Goal: Task Accomplishment & Management: Complete application form

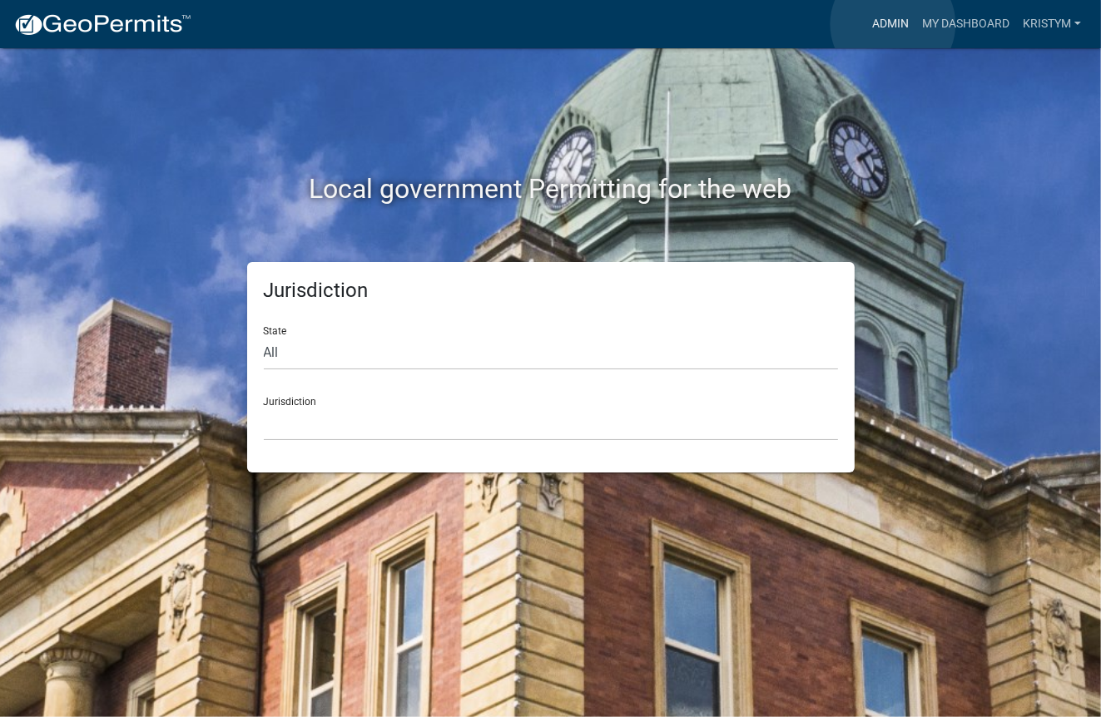
click at [893, 24] on link "Admin" at bounding box center [891, 24] width 50 height 32
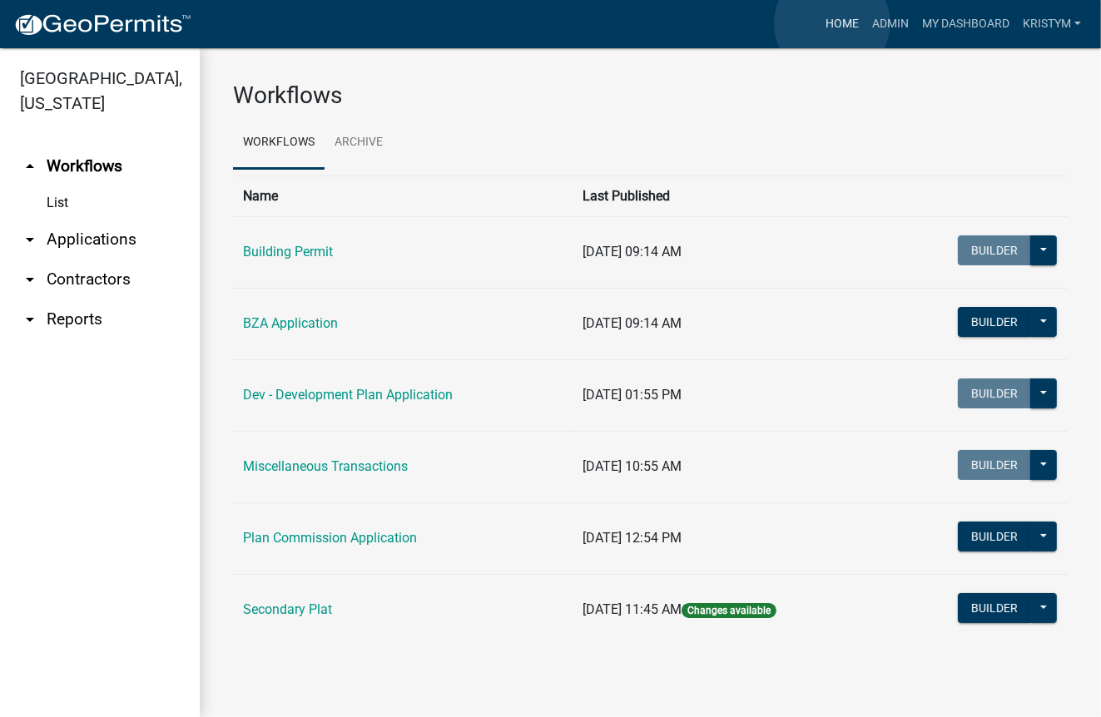
click at [833, 23] on link "Home" at bounding box center [842, 24] width 47 height 32
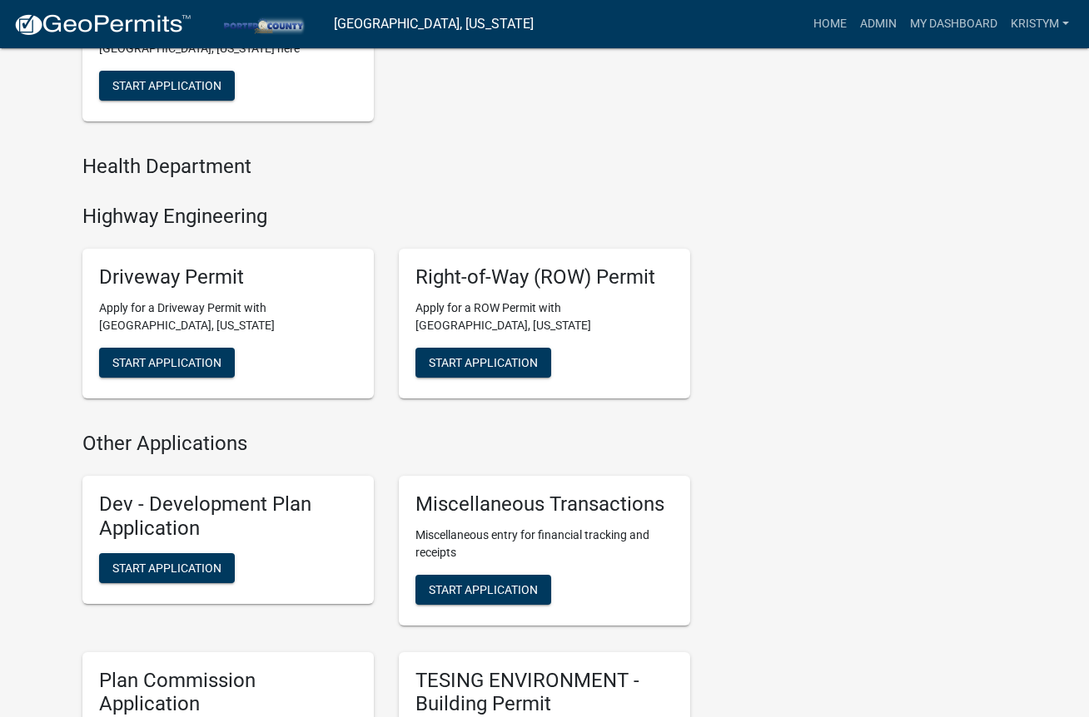
scroll to position [749, 0]
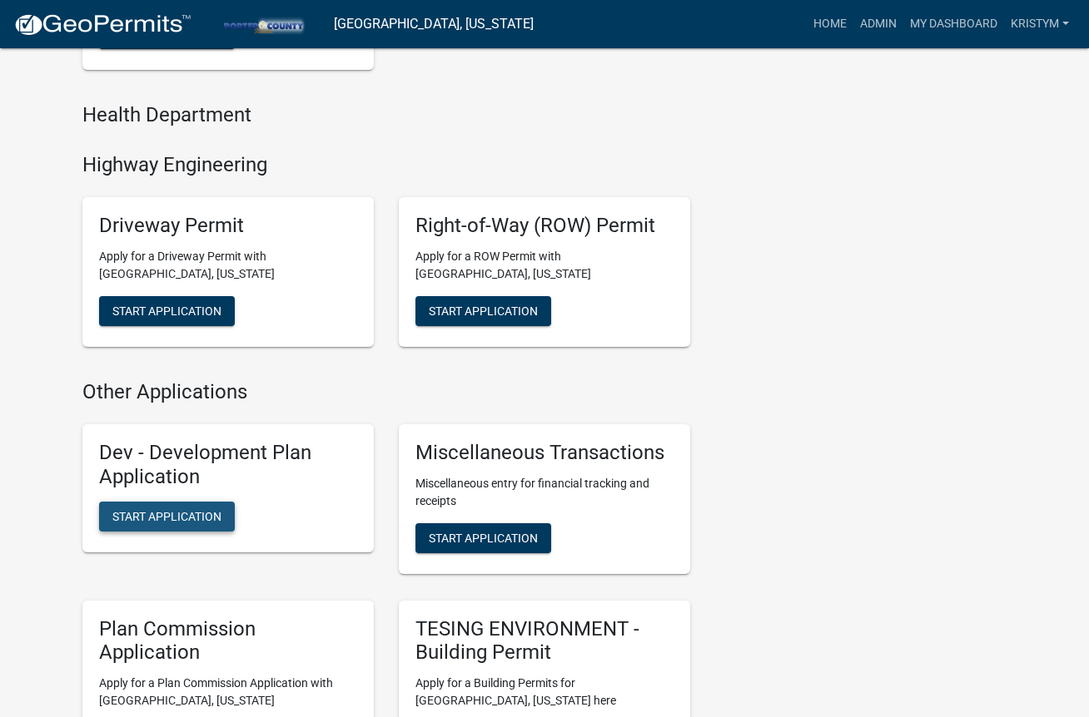
click at [127, 520] on span "Start Application" at bounding box center [166, 516] width 109 height 13
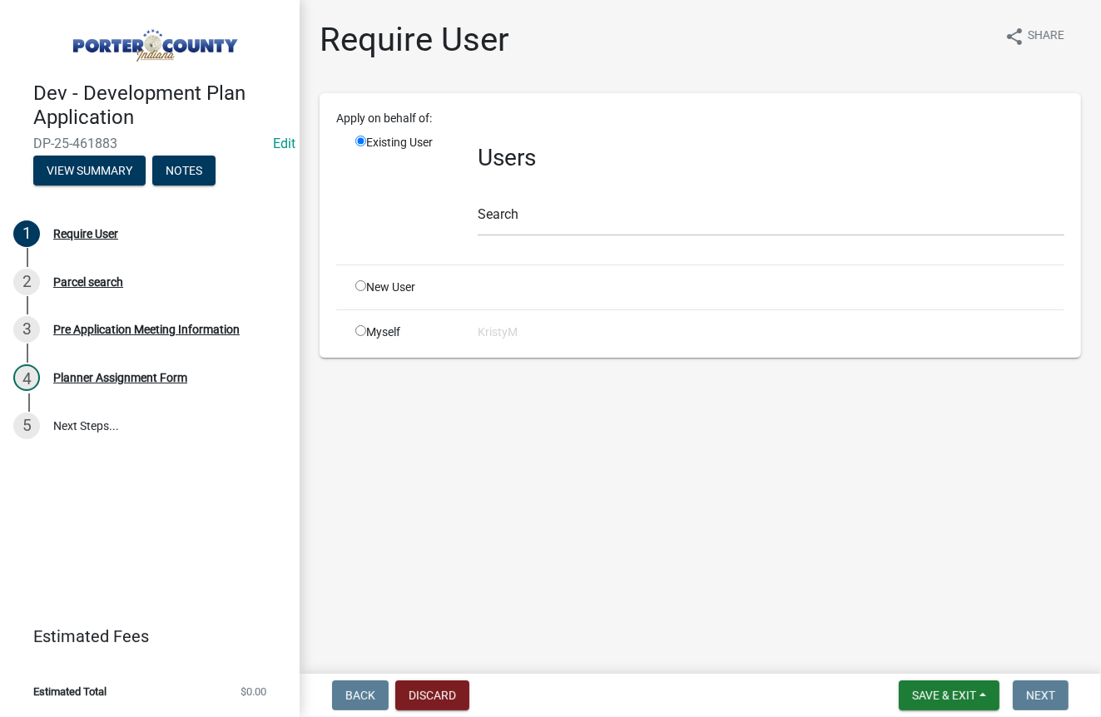
click at [358, 330] on input "radio" at bounding box center [360, 330] width 11 height 11
radio input "true"
radio input "false"
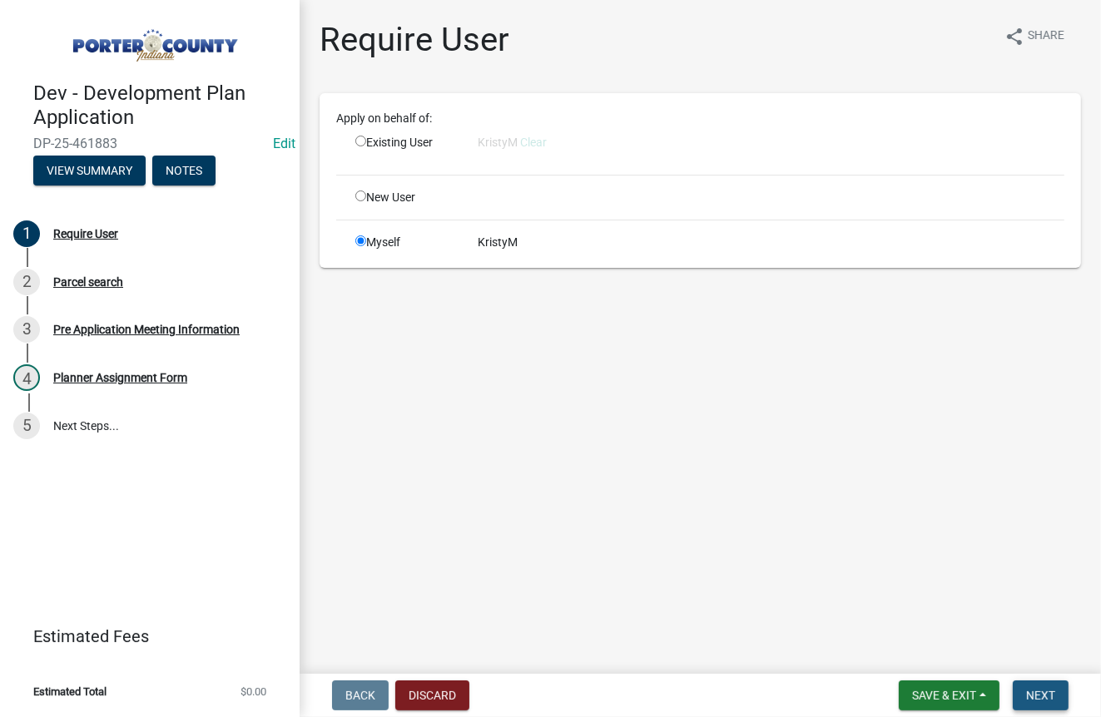
click at [1027, 691] on span "Next" at bounding box center [1040, 695] width 29 height 13
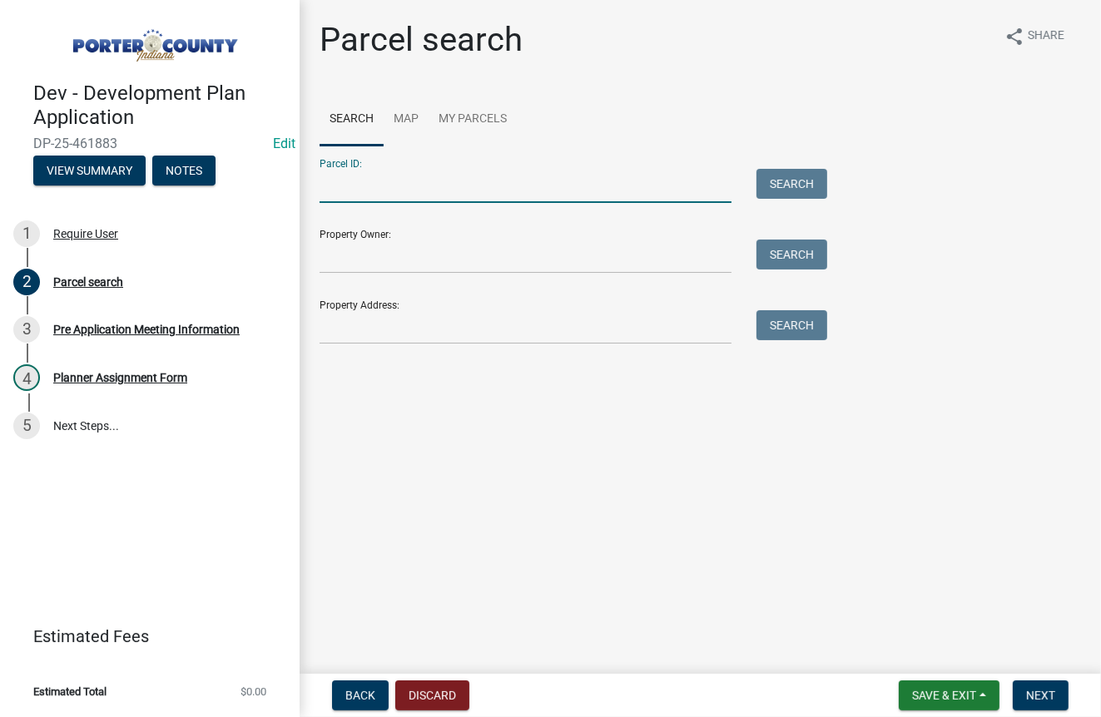
click at [360, 185] on input "Parcel ID:" at bounding box center [526, 186] width 412 height 34
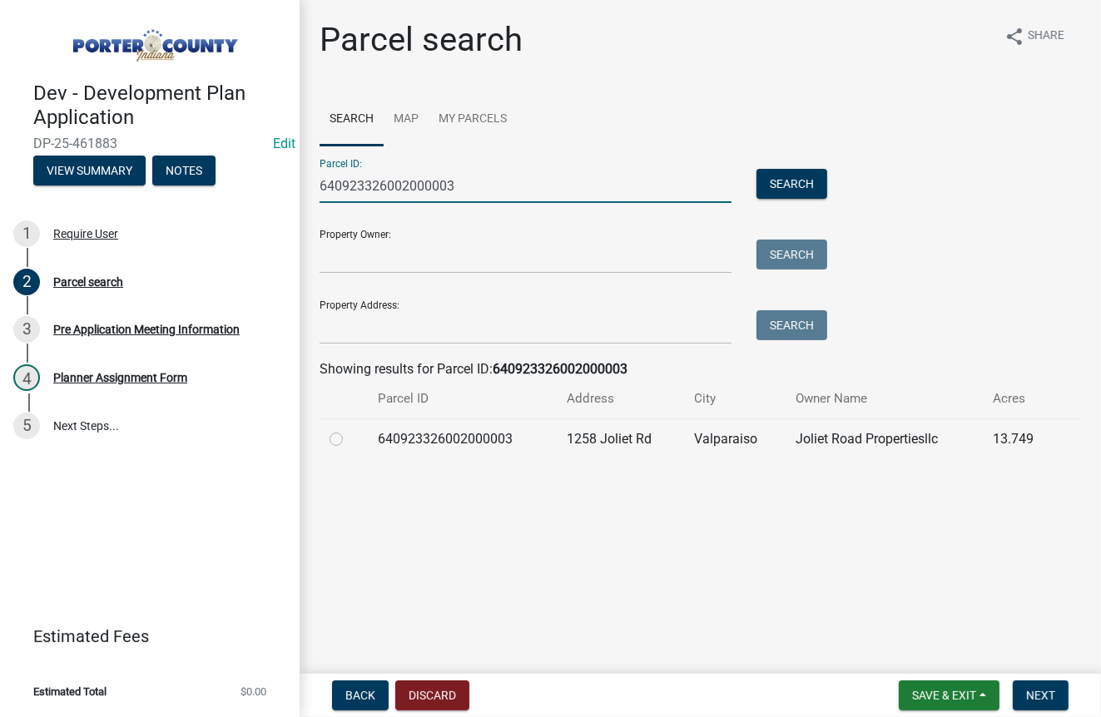
type input "640923326002000003"
click at [350, 429] on label at bounding box center [350, 429] width 0 height 0
click at [350, 439] on input "radio" at bounding box center [355, 434] width 11 height 11
radio input "true"
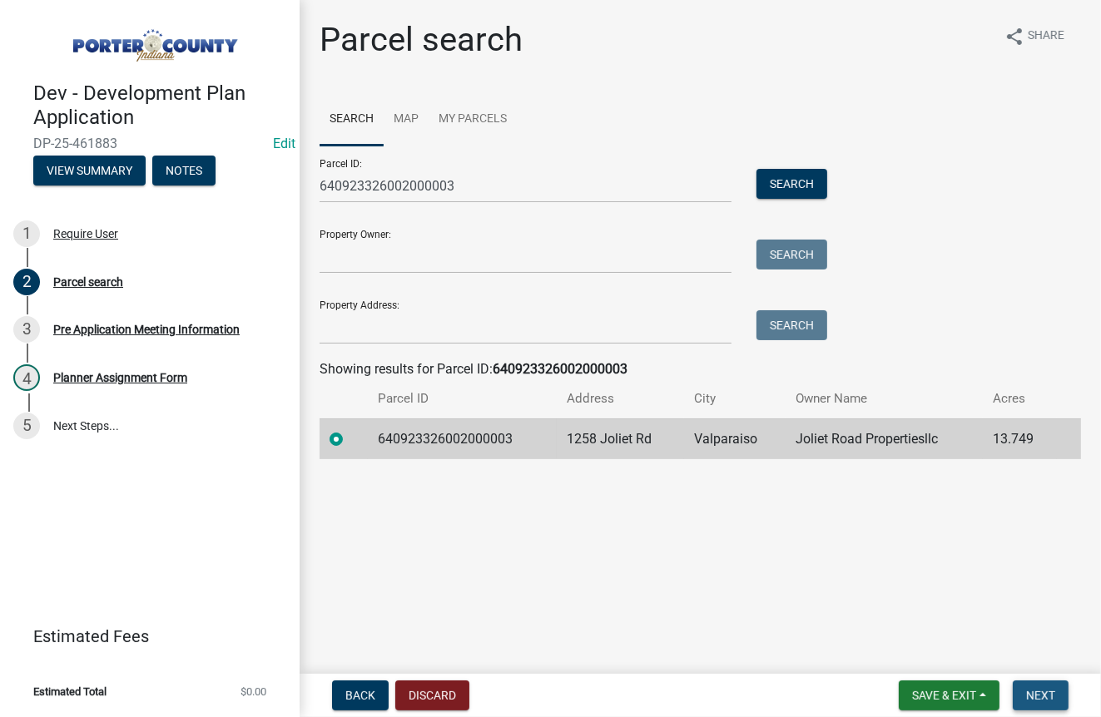
click at [1030, 702] on span "Next" at bounding box center [1040, 695] width 29 height 13
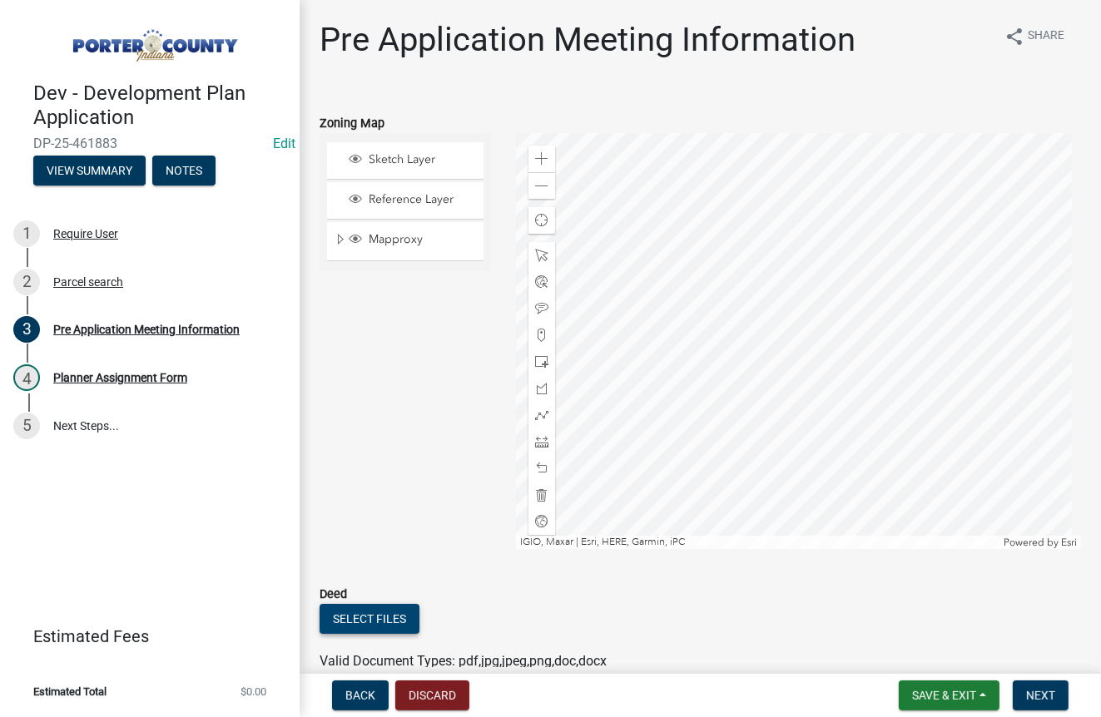
click at [373, 618] on button "Select files" at bounding box center [370, 619] width 100 height 30
click at [375, 617] on button "Select files" at bounding box center [370, 619] width 100 height 30
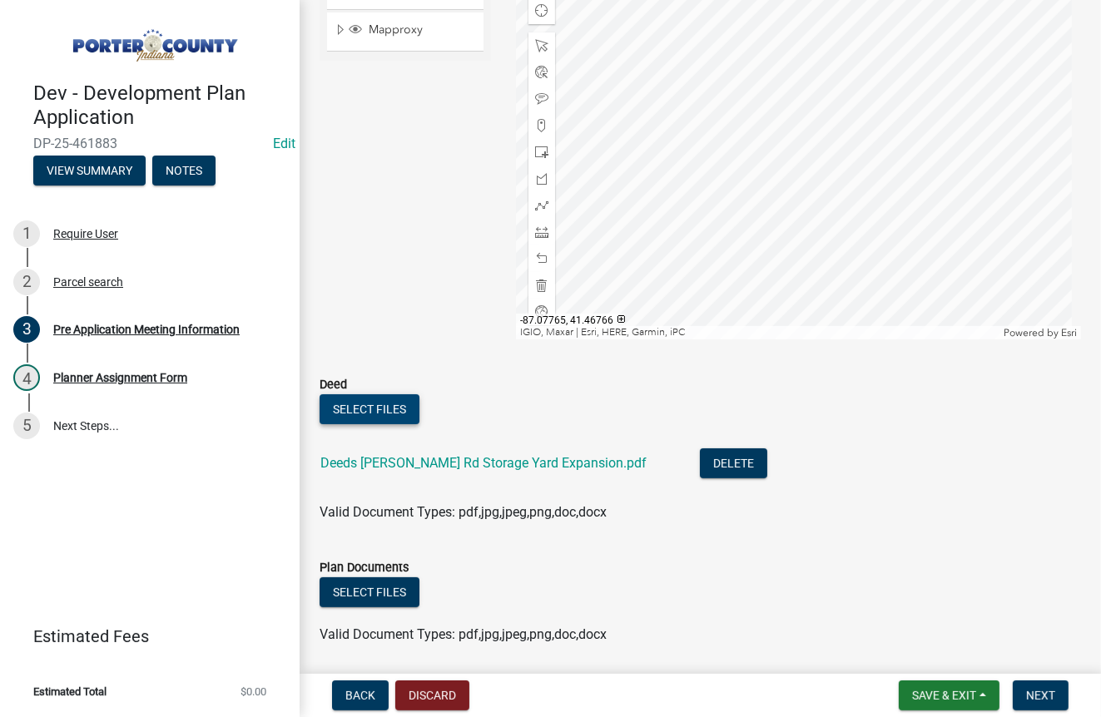
scroll to position [250, 0]
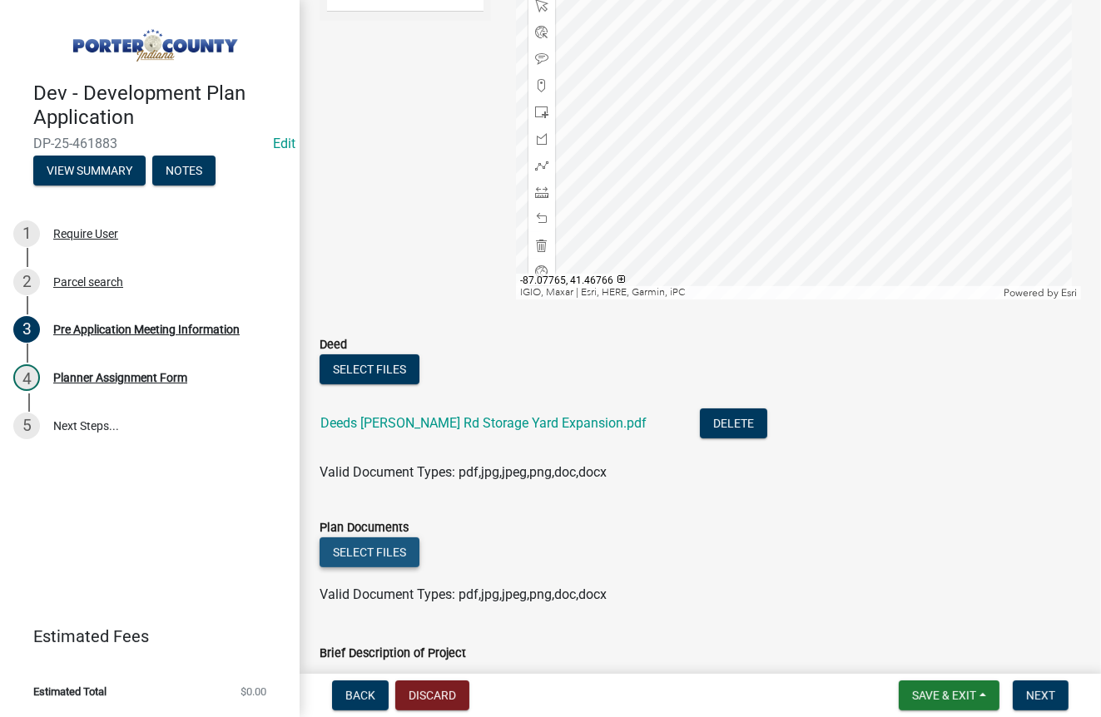
click at [379, 554] on button "Select files" at bounding box center [370, 553] width 100 height 30
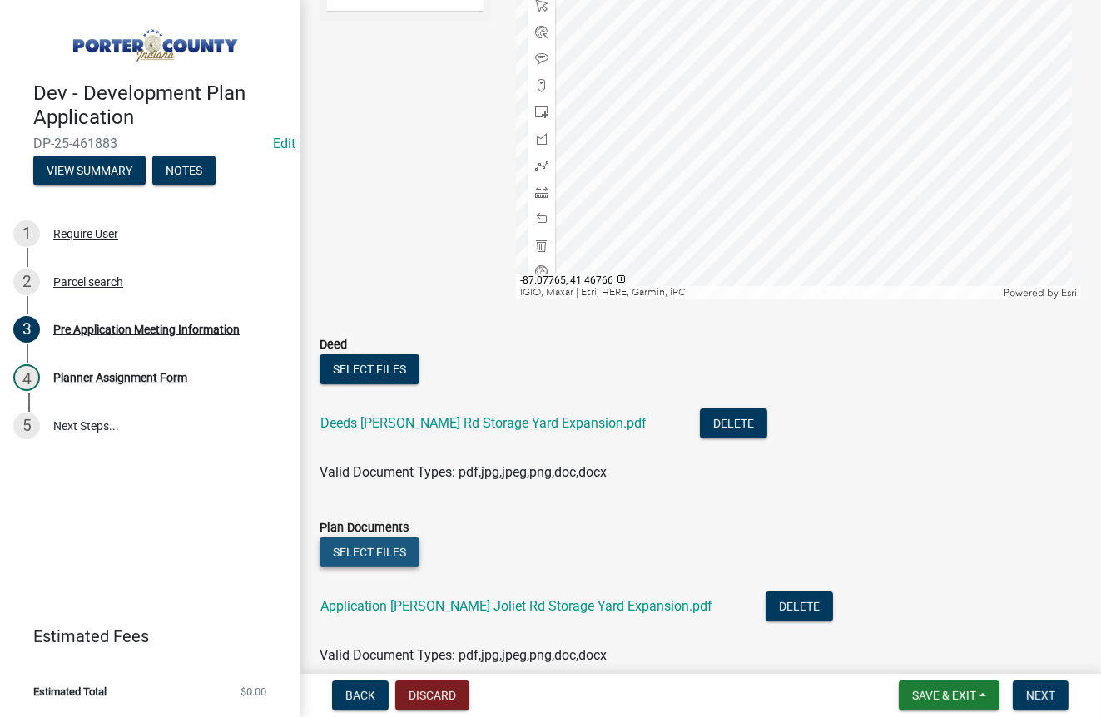
click at [407, 560] on button "Select files" at bounding box center [370, 553] width 100 height 30
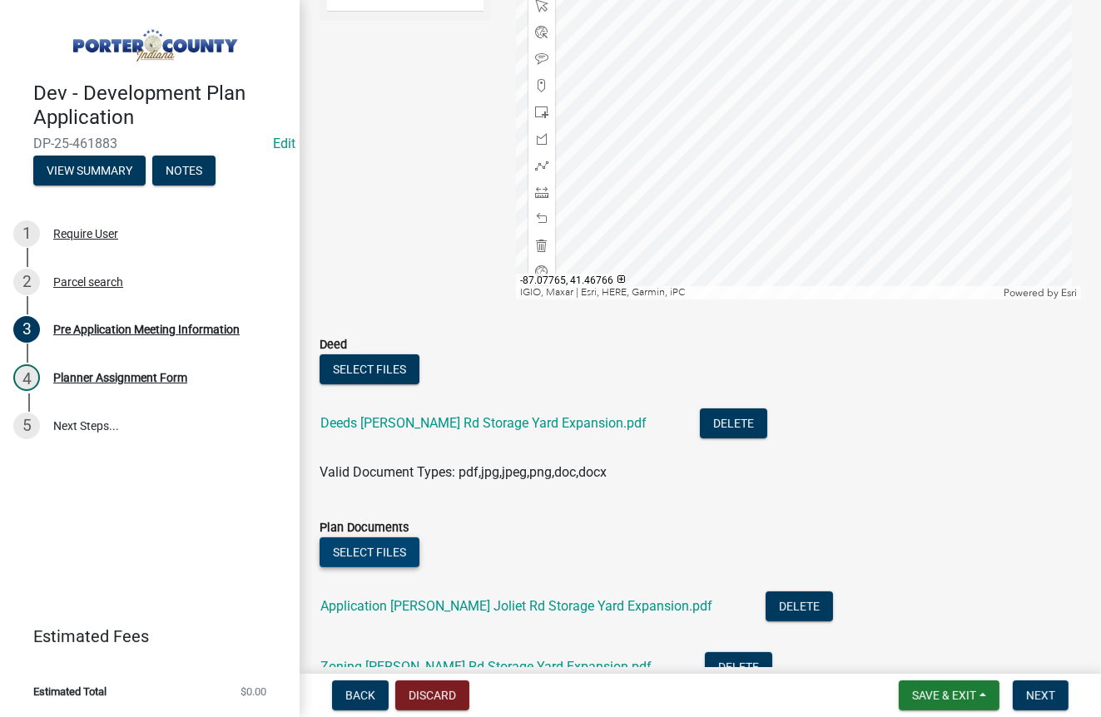
click at [347, 558] on button "Select files" at bounding box center [370, 553] width 100 height 30
click at [357, 555] on button "Select files" at bounding box center [370, 553] width 100 height 30
click at [388, 557] on button "Select files" at bounding box center [370, 553] width 100 height 30
click at [1040, 693] on span "Next" at bounding box center [1040, 695] width 29 height 13
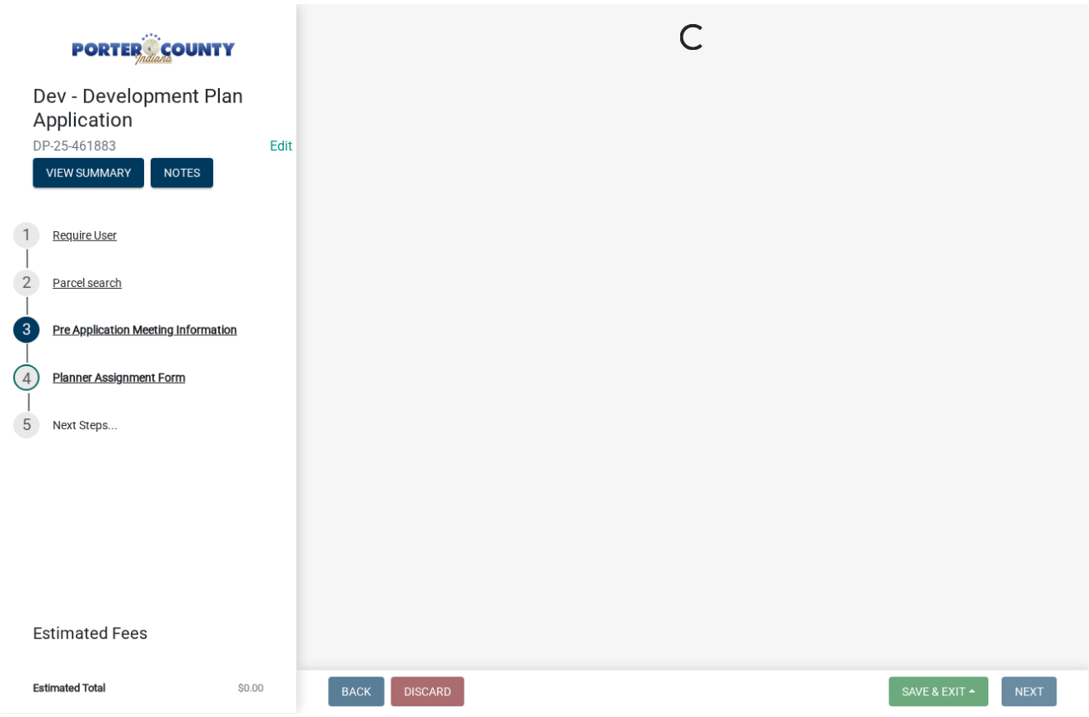
scroll to position [0, 0]
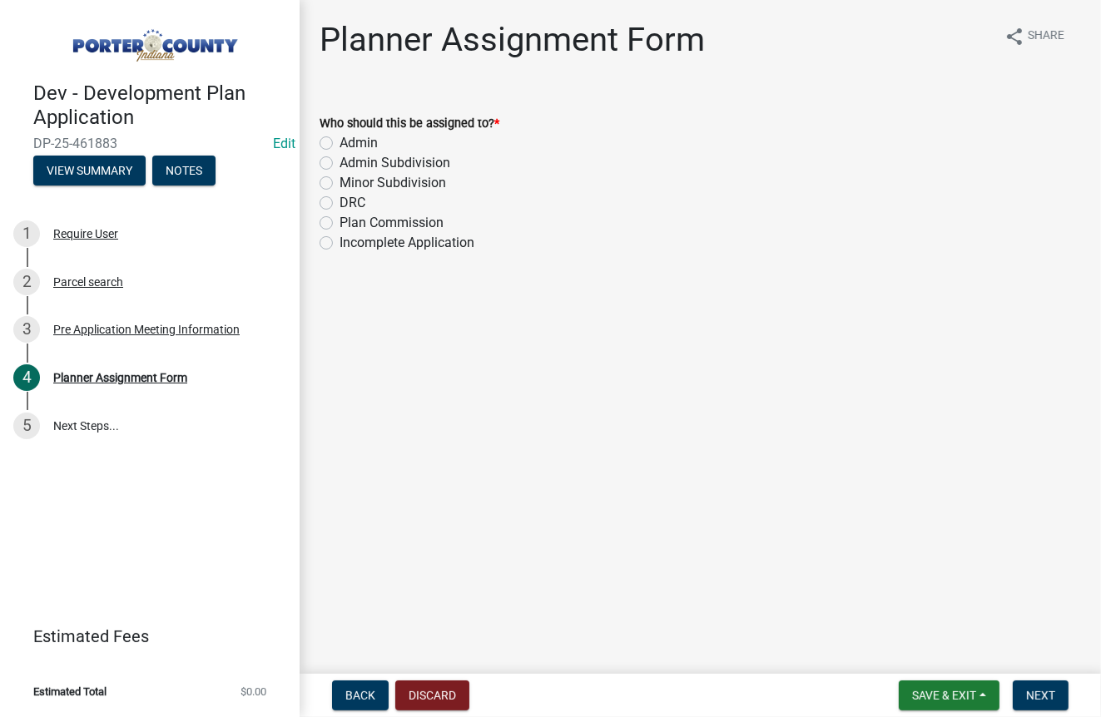
click at [340, 199] on label "DRC" at bounding box center [353, 203] width 26 height 20
click at [340, 199] on input "DRC" at bounding box center [345, 198] width 11 height 11
radio input "true"
click at [1052, 696] on span "Next" at bounding box center [1040, 695] width 29 height 13
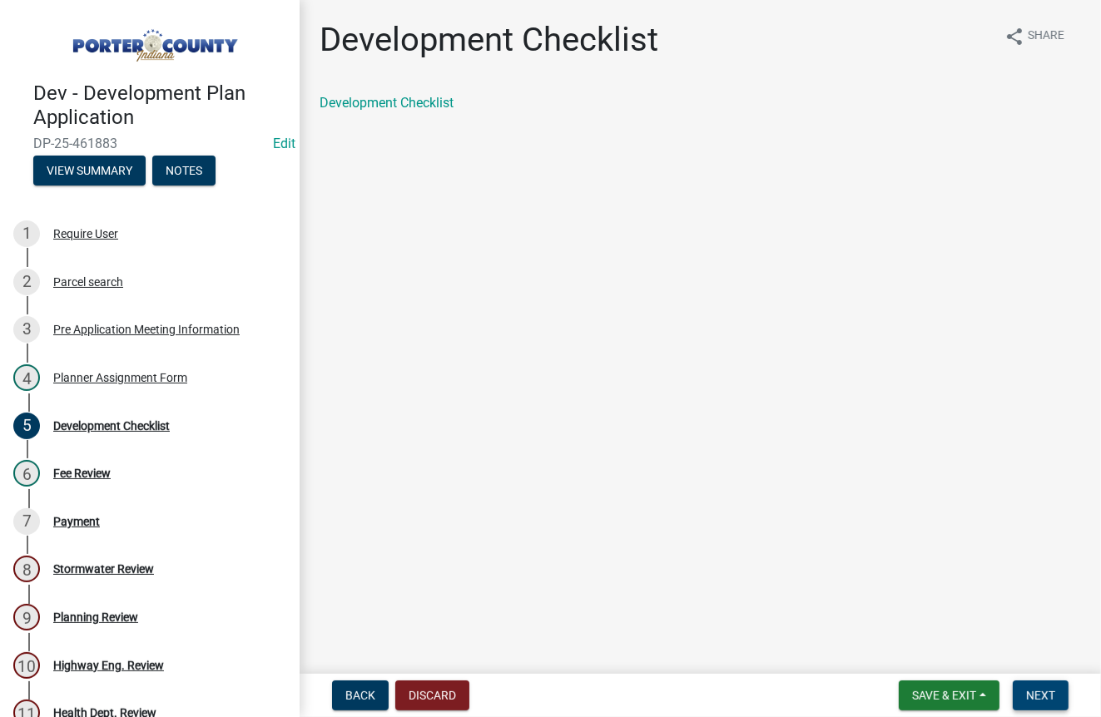
click at [1047, 691] on span "Next" at bounding box center [1040, 695] width 29 height 13
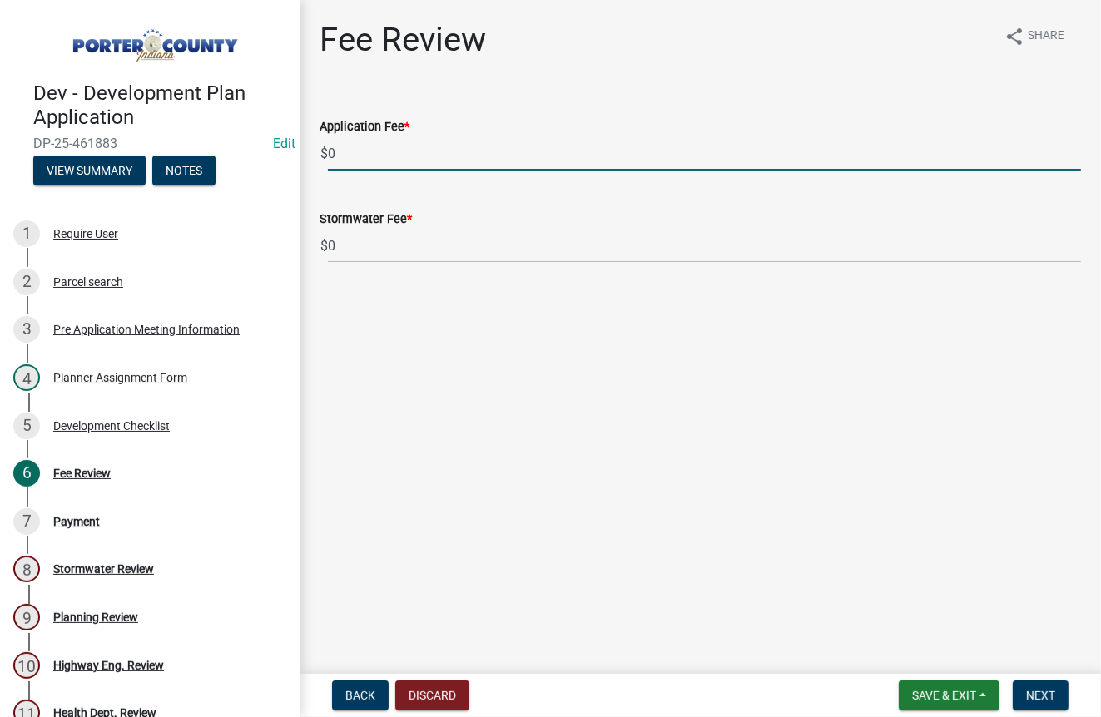
click at [358, 144] on input "0" at bounding box center [704, 154] width 753 height 34
type input "1265"
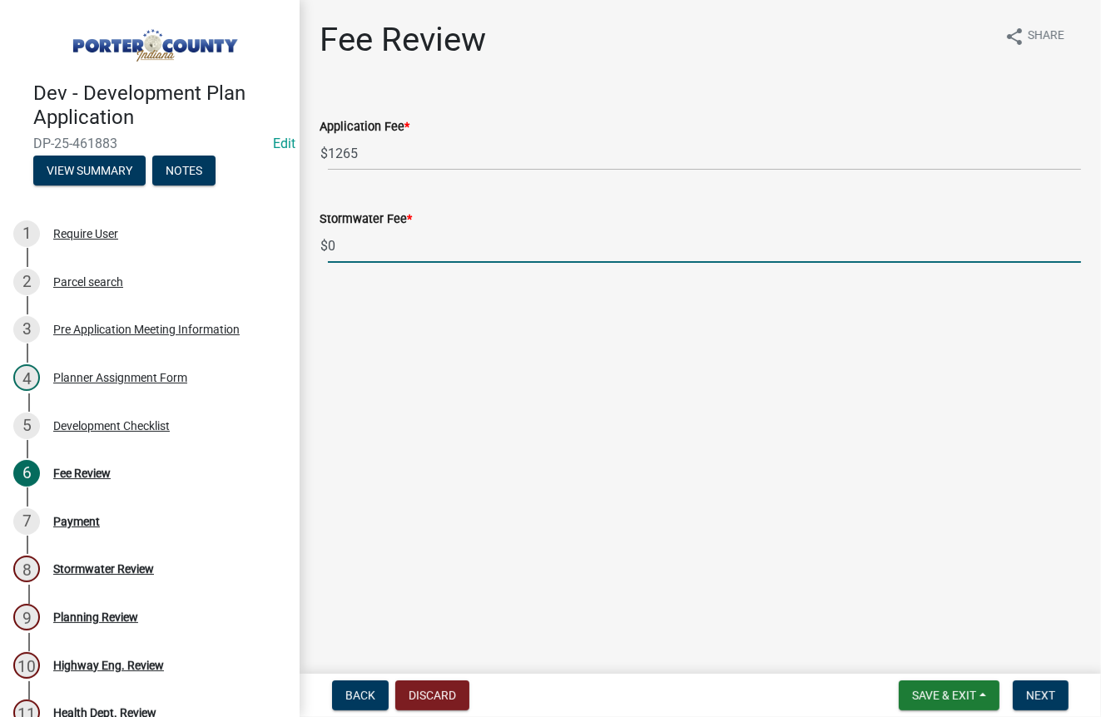
click at [341, 249] on input "0" at bounding box center [704, 246] width 753 height 34
type input "315"
click at [1050, 700] on span "Next" at bounding box center [1040, 695] width 29 height 13
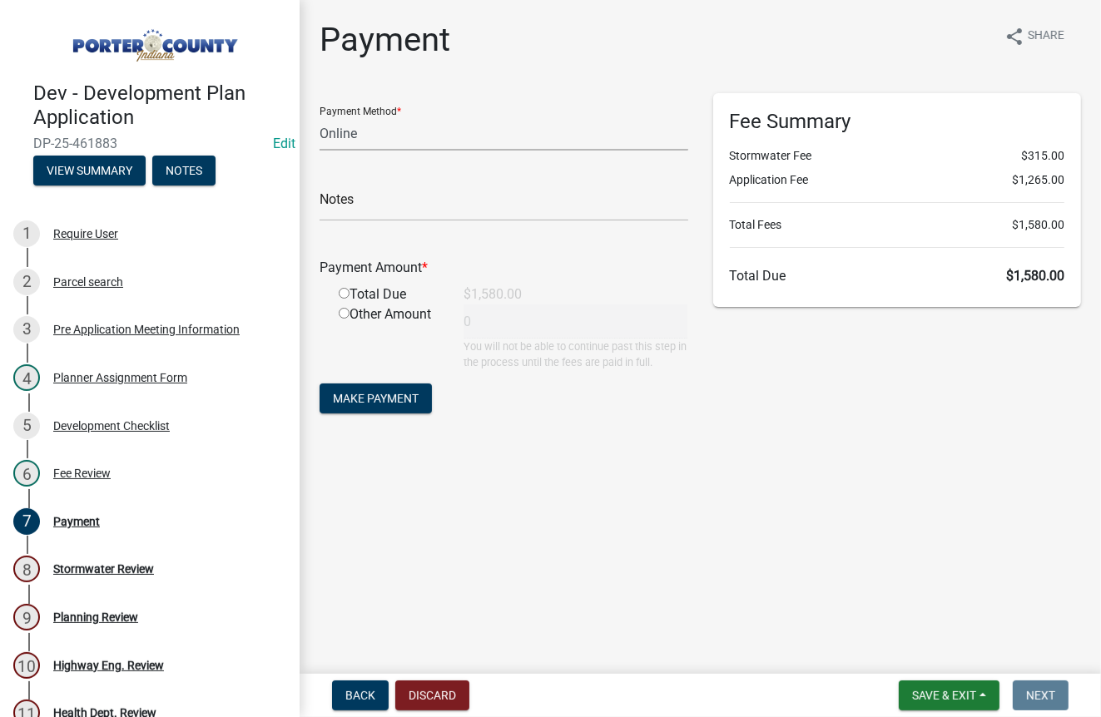
click at [385, 137] on select "Credit Card POS Check Cash Online" at bounding box center [504, 134] width 369 height 34
select select "1: 0"
click at [320, 117] on select "Credit Card POS Check Cash Online" at bounding box center [504, 134] width 369 height 34
click at [407, 208] on input "text" at bounding box center [504, 204] width 369 height 34
type input "380209 - [PERSON_NAME] INC"
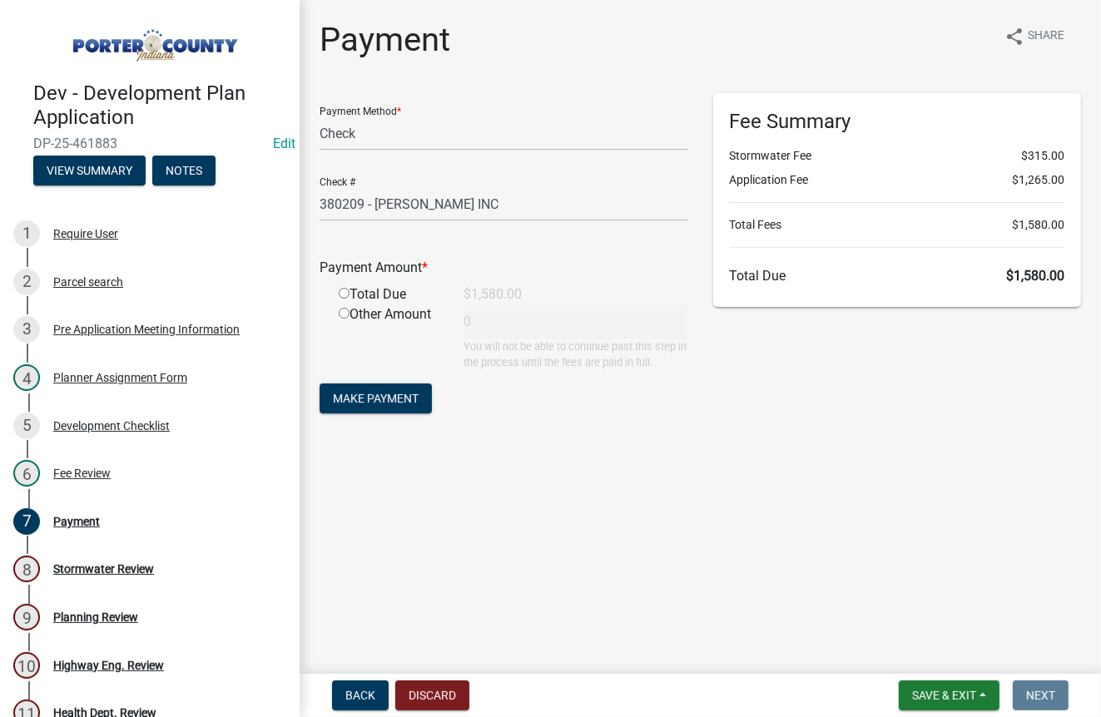
click at [344, 290] on input "radio" at bounding box center [344, 293] width 11 height 11
radio input "true"
type input "1580"
click at [385, 405] on span "Make Payment" at bounding box center [376, 398] width 86 height 13
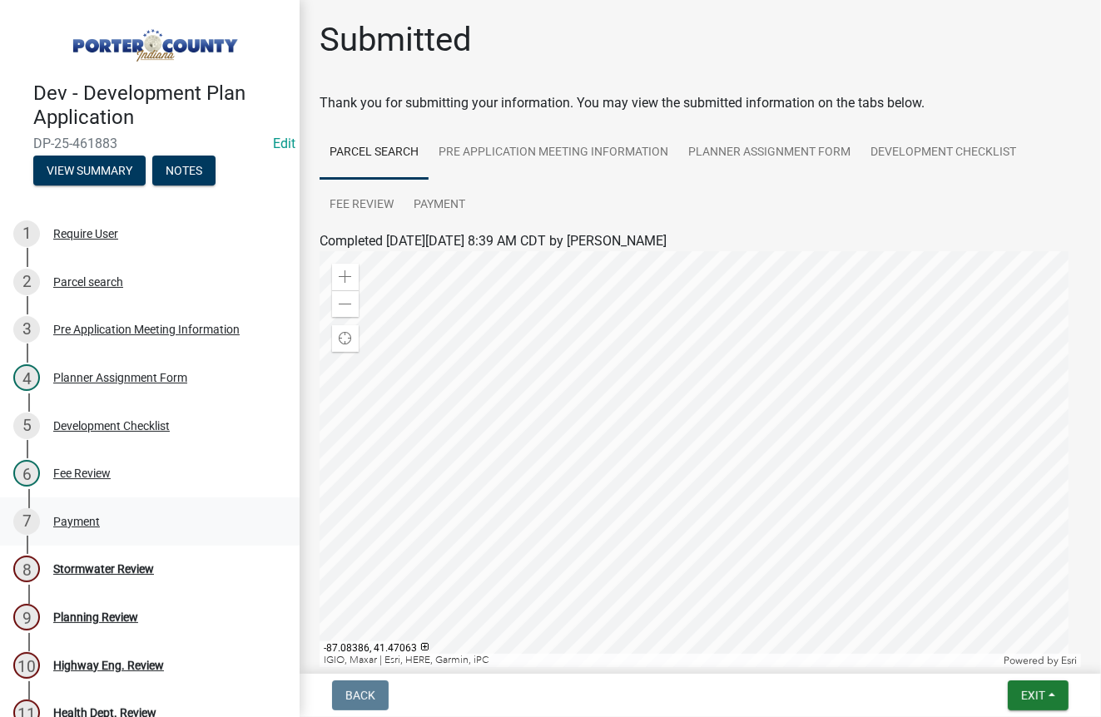
click at [82, 517] on div "Payment" at bounding box center [76, 522] width 47 height 12
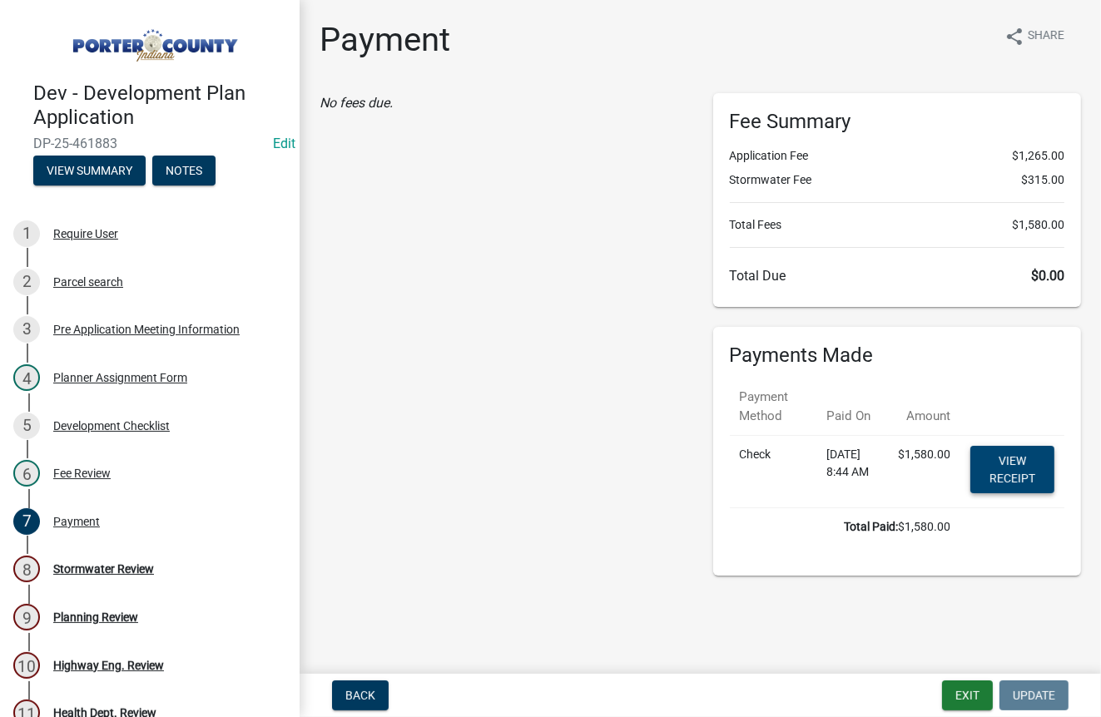
click at [1029, 471] on link "View receipt" at bounding box center [1013, 469] width 84 height 47
click at [967, 695] on button "Exit" at bounding box center [967, 696] width 51 height 30
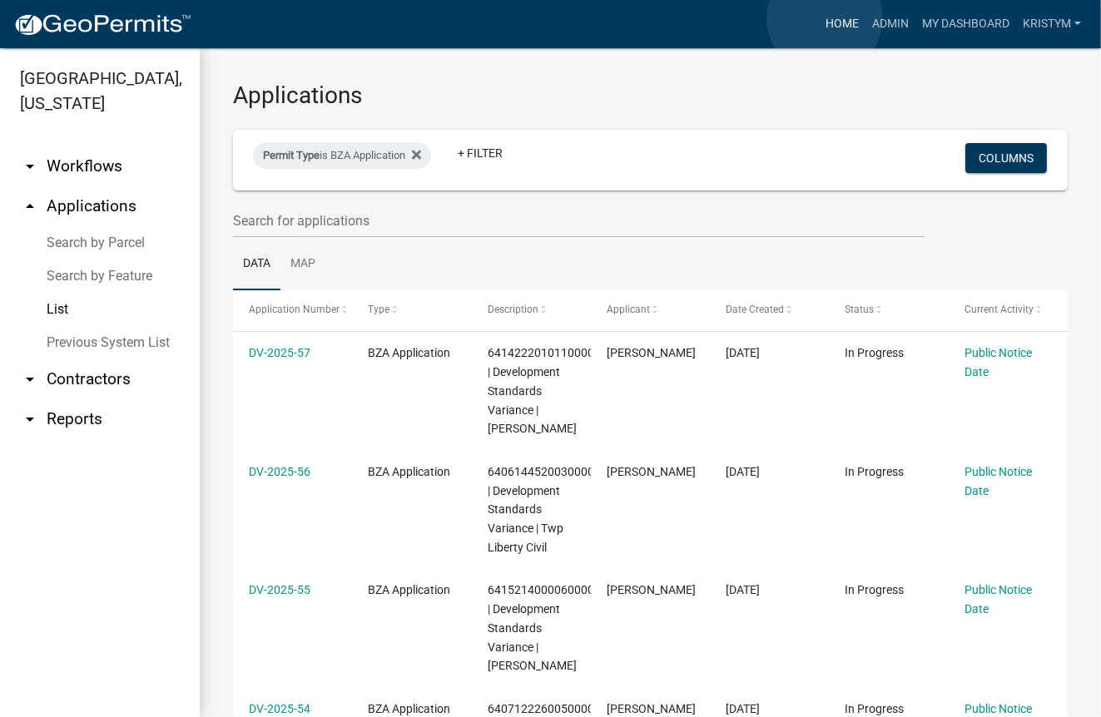
click at [825, 18] on link "Home" at bounding box center [842, 24] width 47 height 32
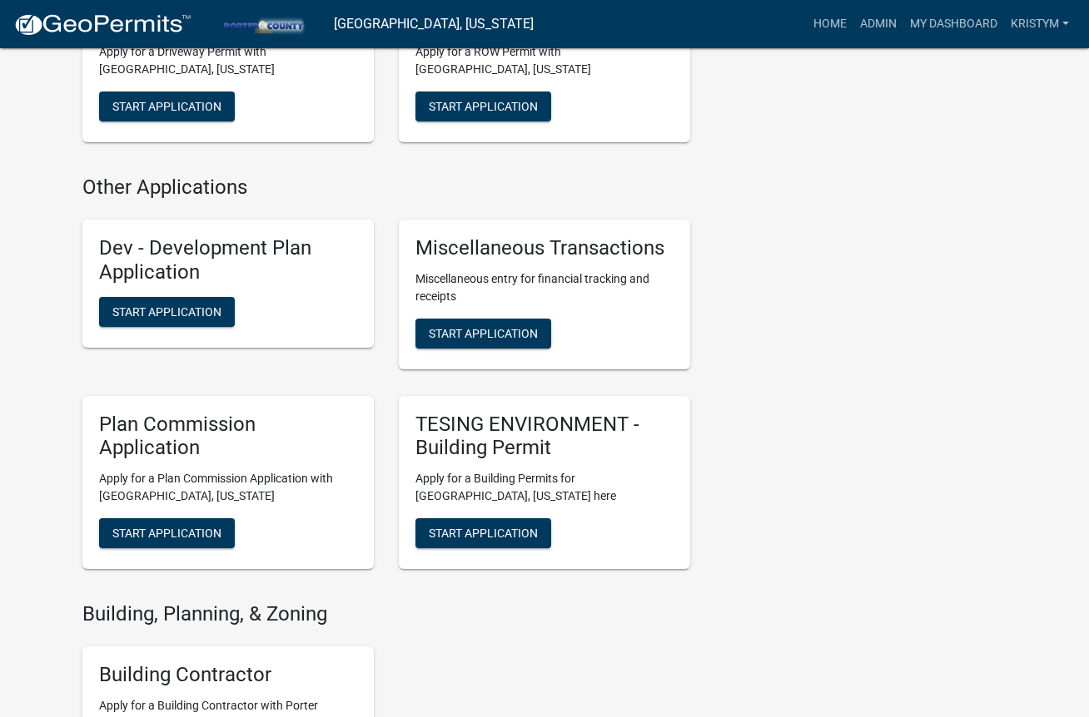
scroll to position [999, 0]
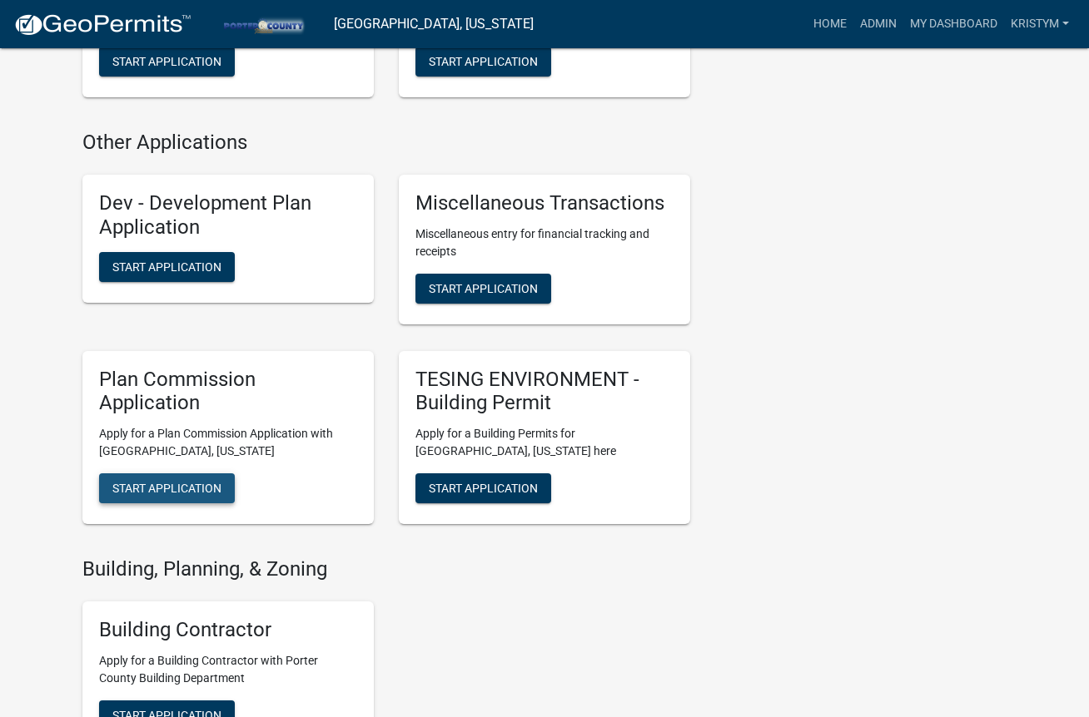
click at [196, 492] on span "Start Application" at bounding box center [166, 488] width 109 height 13
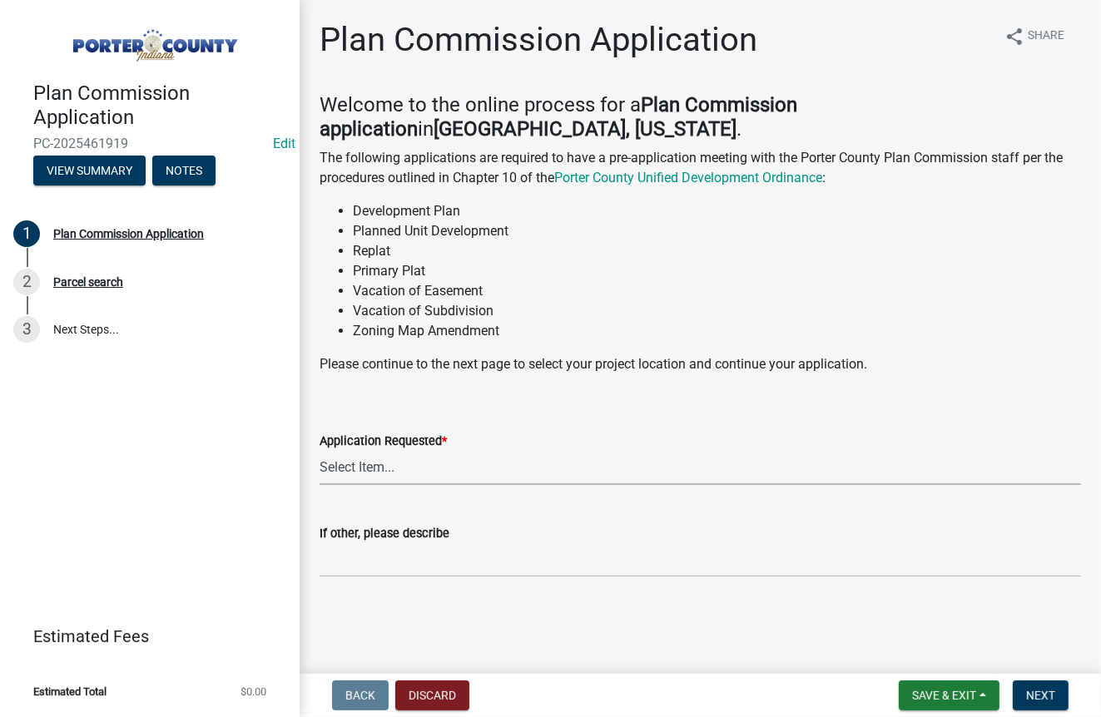
click at [360, 466] on select "Select Item... Appeal Design Waiver Minor Subdivision Major Subdivision Adminis…" at bounding box center [701, 468] width 762 height 34
click at [320, 451] on select "Select Item... Appeal Design Waiver Minor Subdivision Major Subdivision Adminis…" at bounding box center [701, 468] width 762 height 34
select select "11653ced-d1cb-4136-85a6-974b4ace6de0"
click at [413, 550] on input "If other, please describe" at bounding box center [701, 561] width 762 height 34
click at [472, 598] on div "Plan Commission Application share Share Welcome to the online process for a Pla…" at bounding box center [700, 313] width 787 height 586
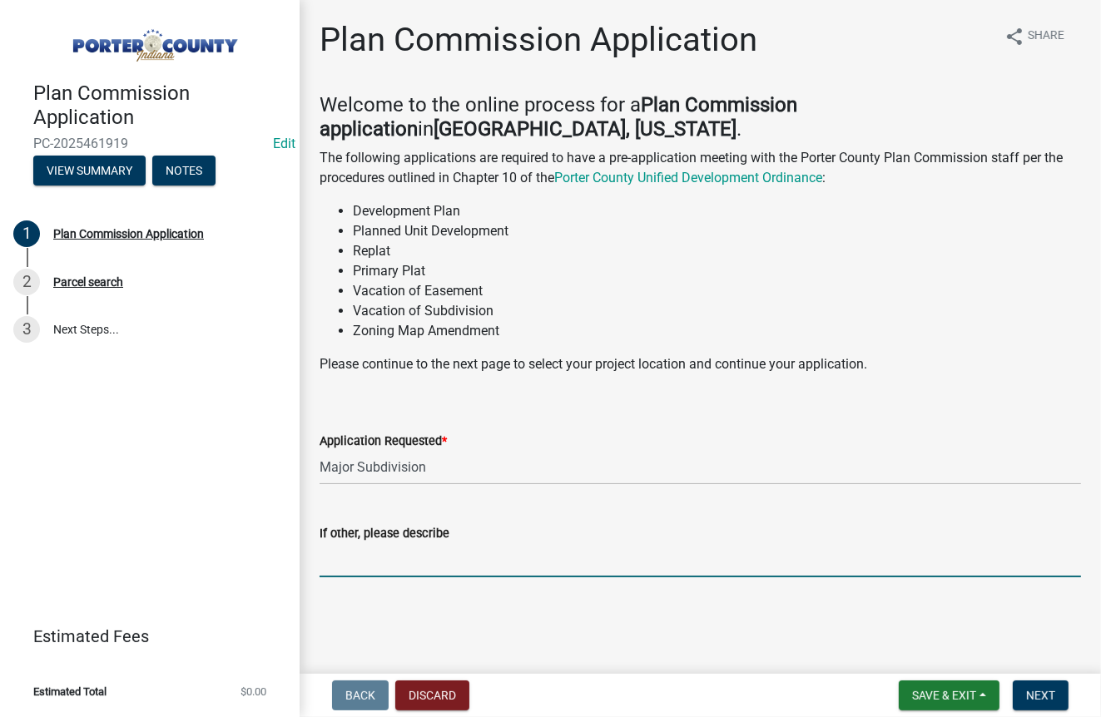
click at [411, 568] on input "If other, please describe" at bounding box center [701, 561] width 762 height 34
type input "Hall Farm Major Subdivision (5 Lots)"
click at [1045, 701] on span "Next" at bounding box center [1040, 695] width 29 height 13
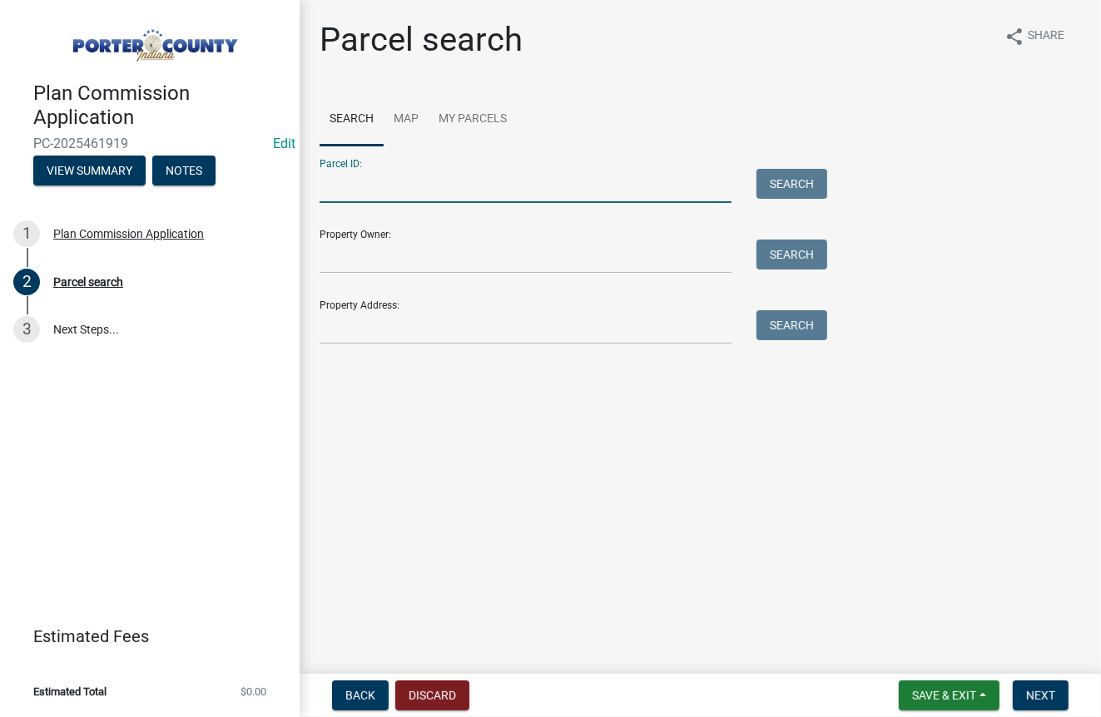
click at [424, 191] on input "Parcel ID:" at bounding box center [526, 186] width 412 height 34
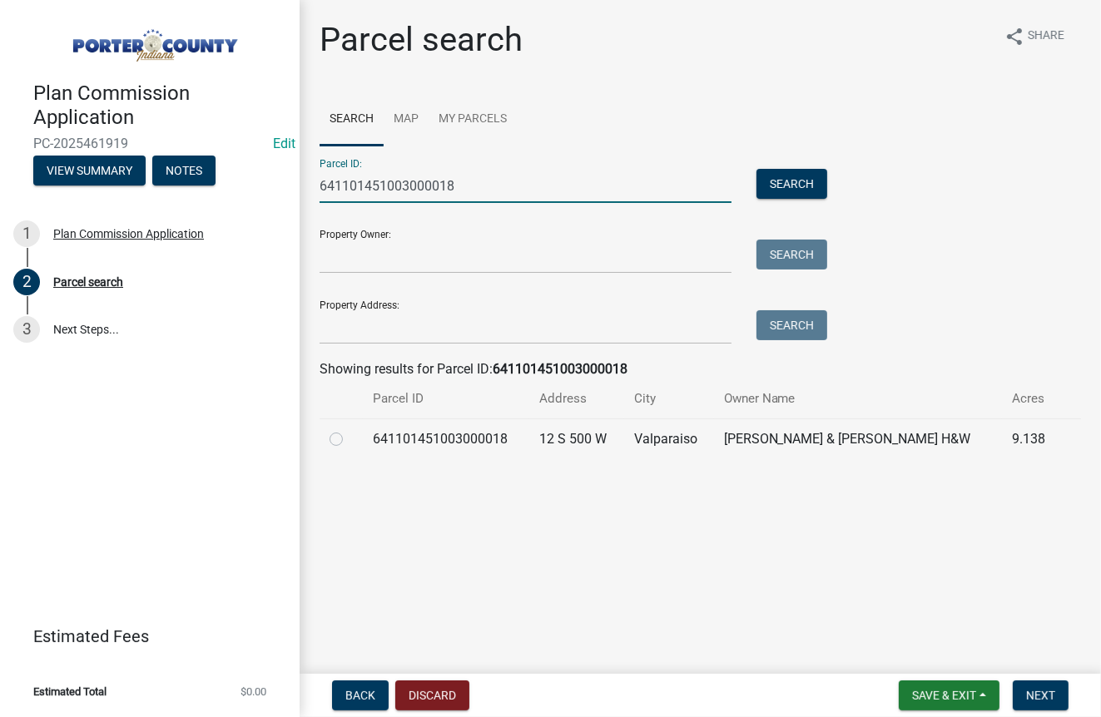
type input "641101451003000018"
click at [1049, 699] on span "Next" at bounding box center [1040, 695] width 29 height 13
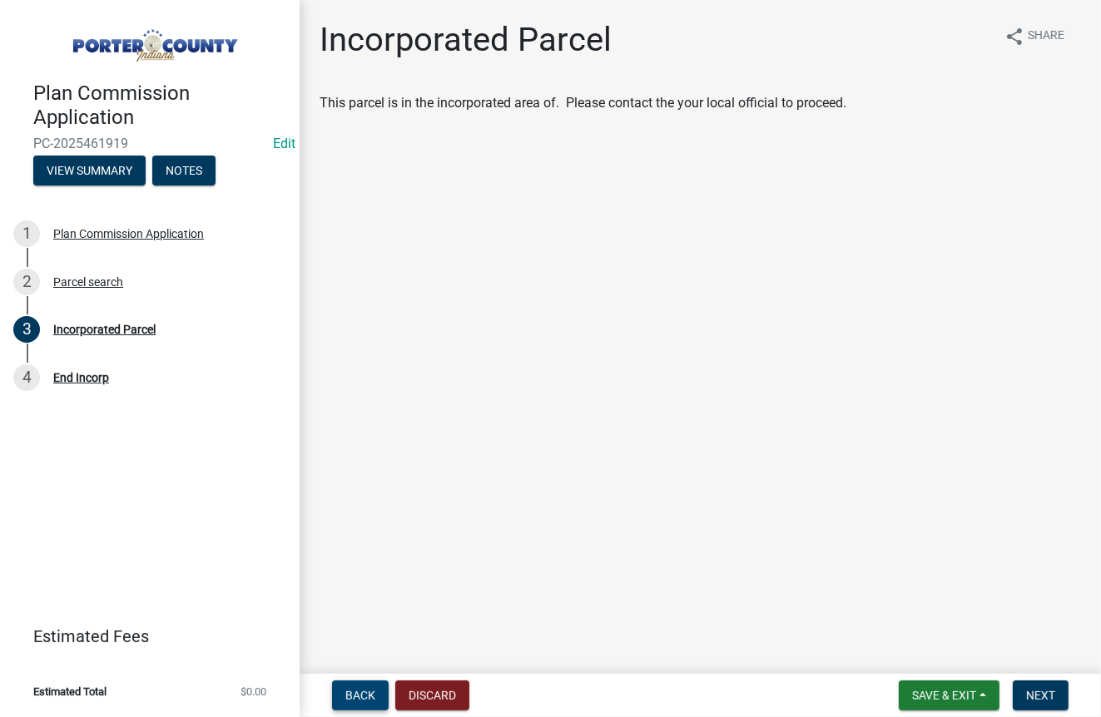
click at [364, 702] on span "Back" at bounding box center [360, 695] width 30 height 13
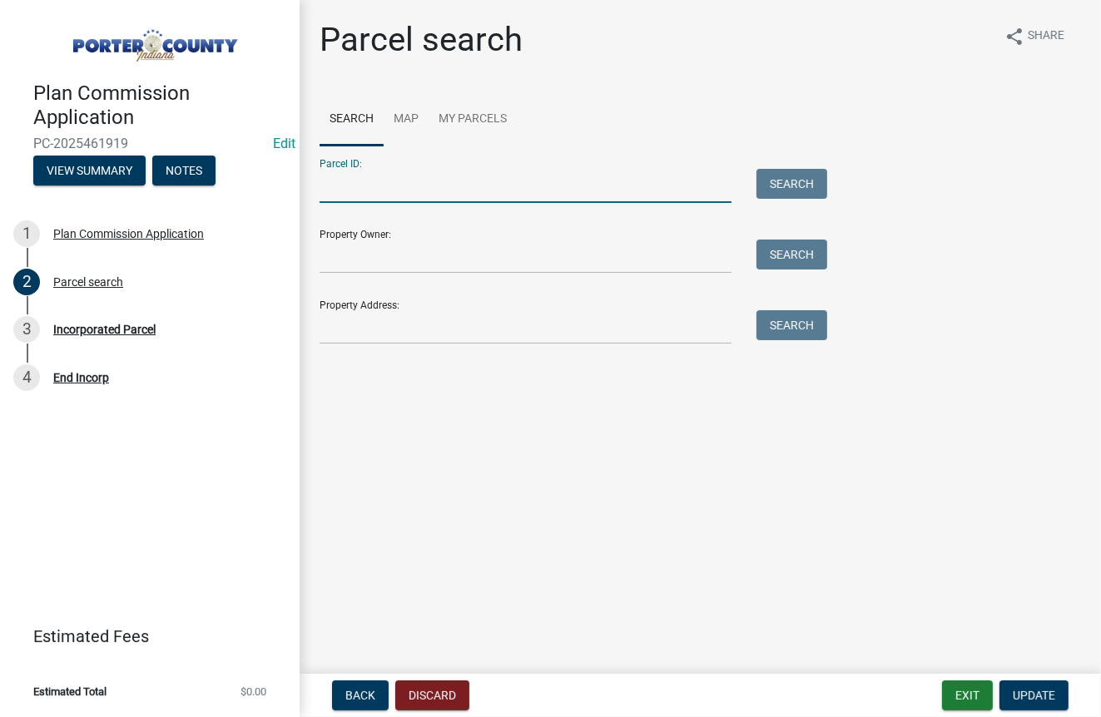
click at [459, 180] on input "Parcel ID:" at bounding box center [526, 186] width 412 height 34
type input "641101451003000018"
click at [801, 178] on button "Search" at bounding box center [792, 184] width 71 height 30
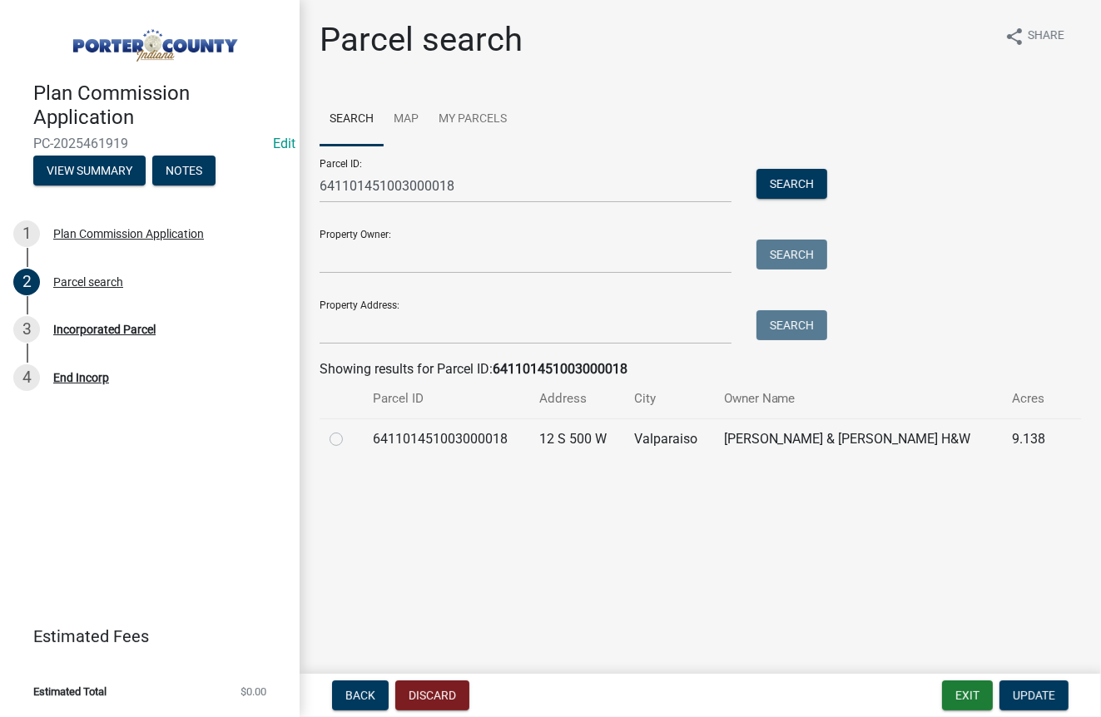
click at [350, 429] on label at bounding box center [350, 429] width 0 height 0
click at [350, 438] on input "radio" at bounding box center [355, 434] width 11 height 11
radio input "true"
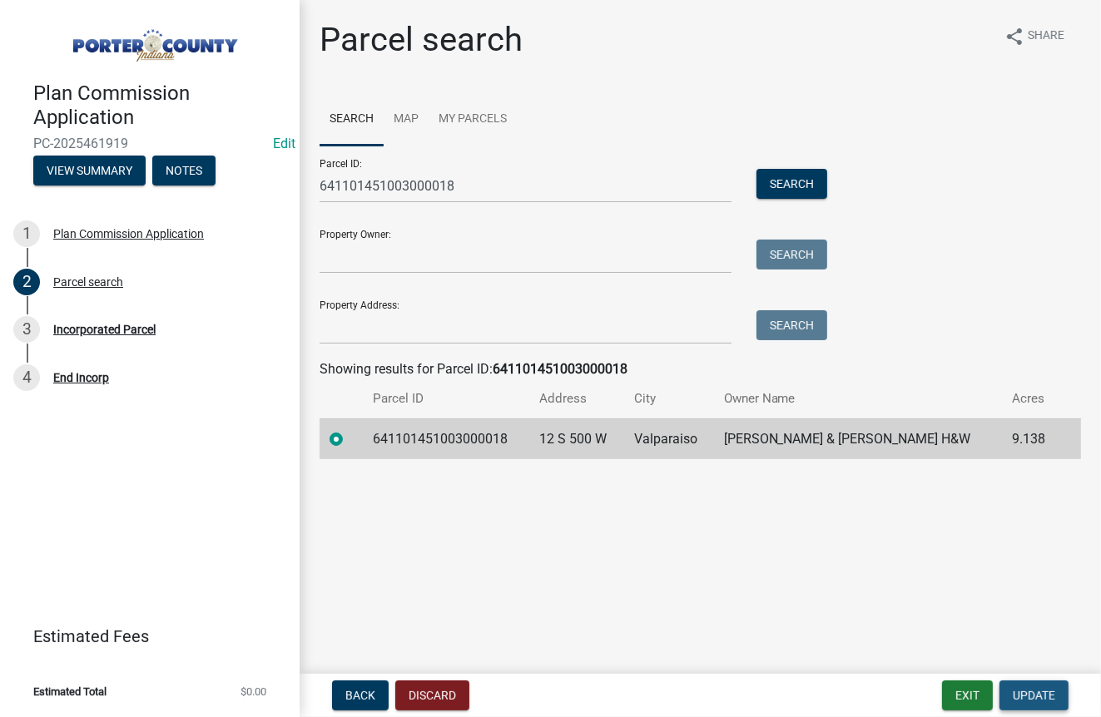
click at [1037, 698] on span "Update" at bounding box center [1034, 695] width 42 height 13
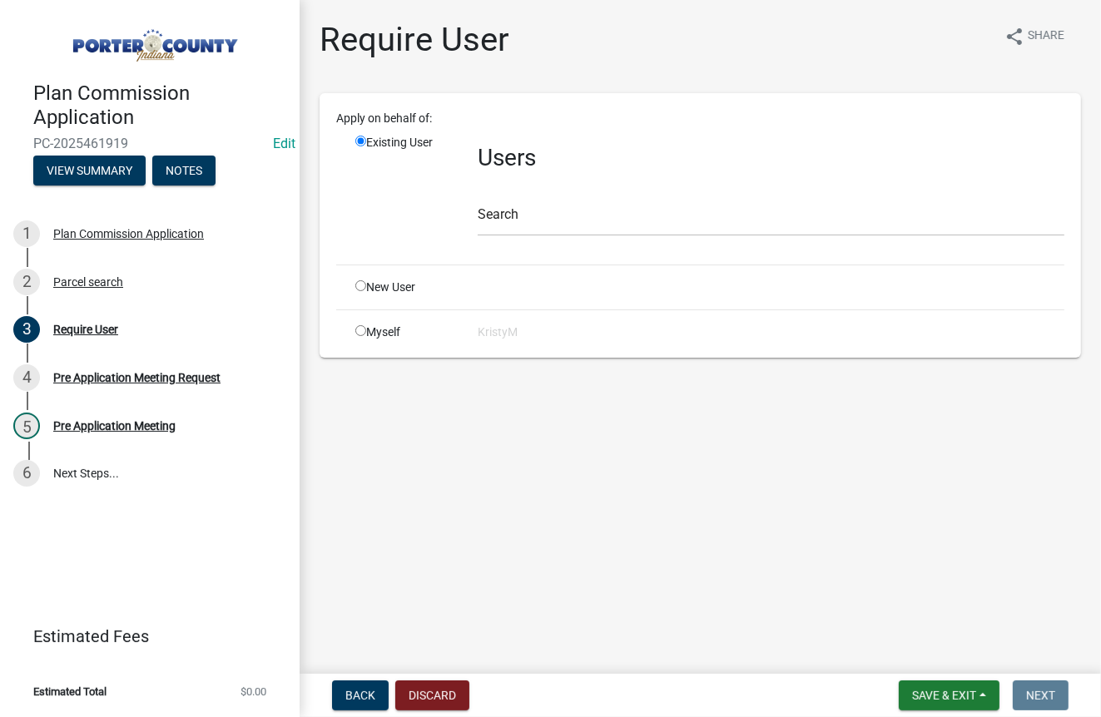
click at [360, 326] on input "radio" at bounding box center [360, 330] width 11 height 11
radio input "true"
radio input "false"
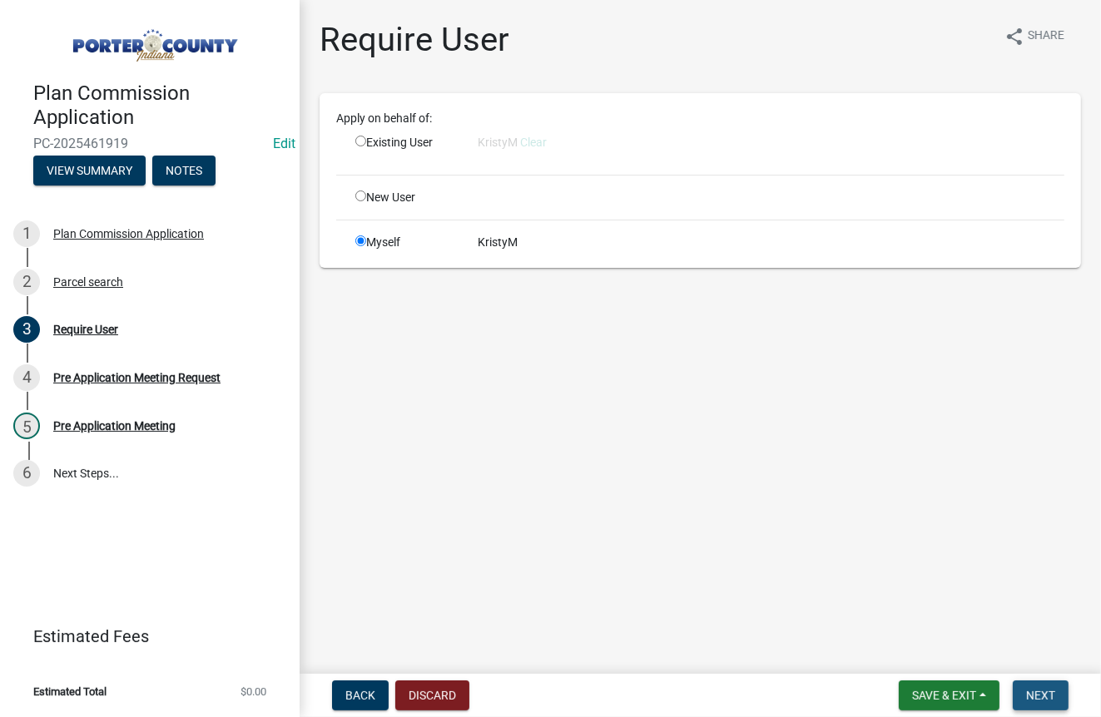
click at [1035, 697] on span "Next" at bounding box center [1040, 695] width 29 height 13
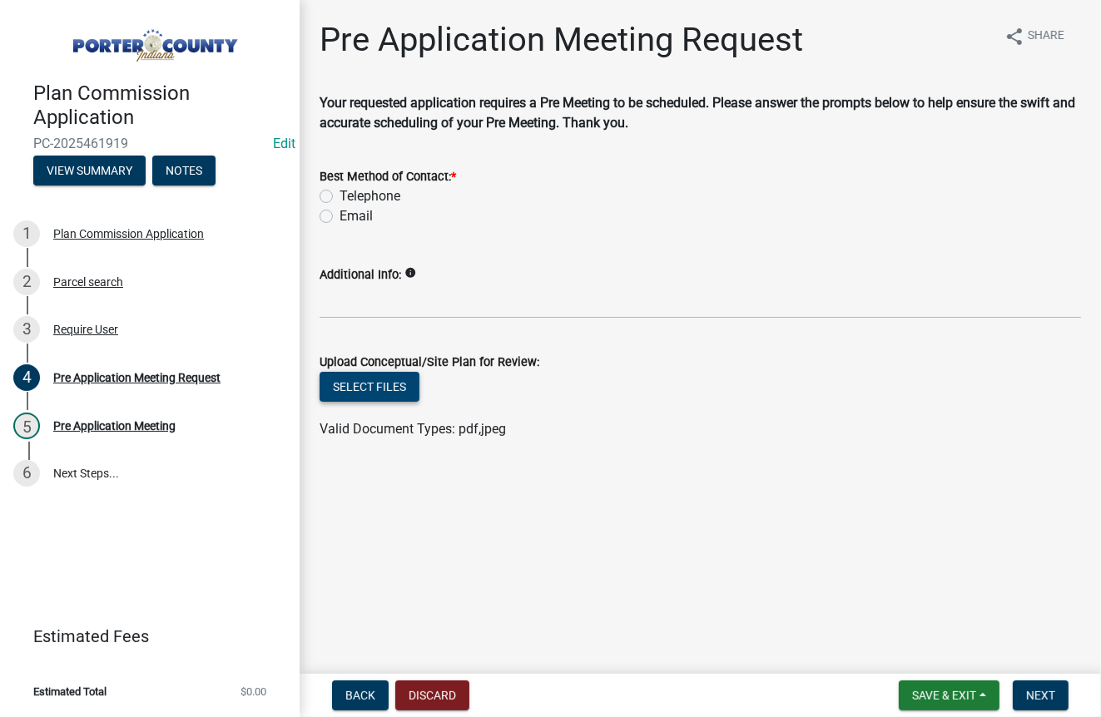
click at [359, 395] on button "Select files" at bounding box center [370, 387] width 100 height 30
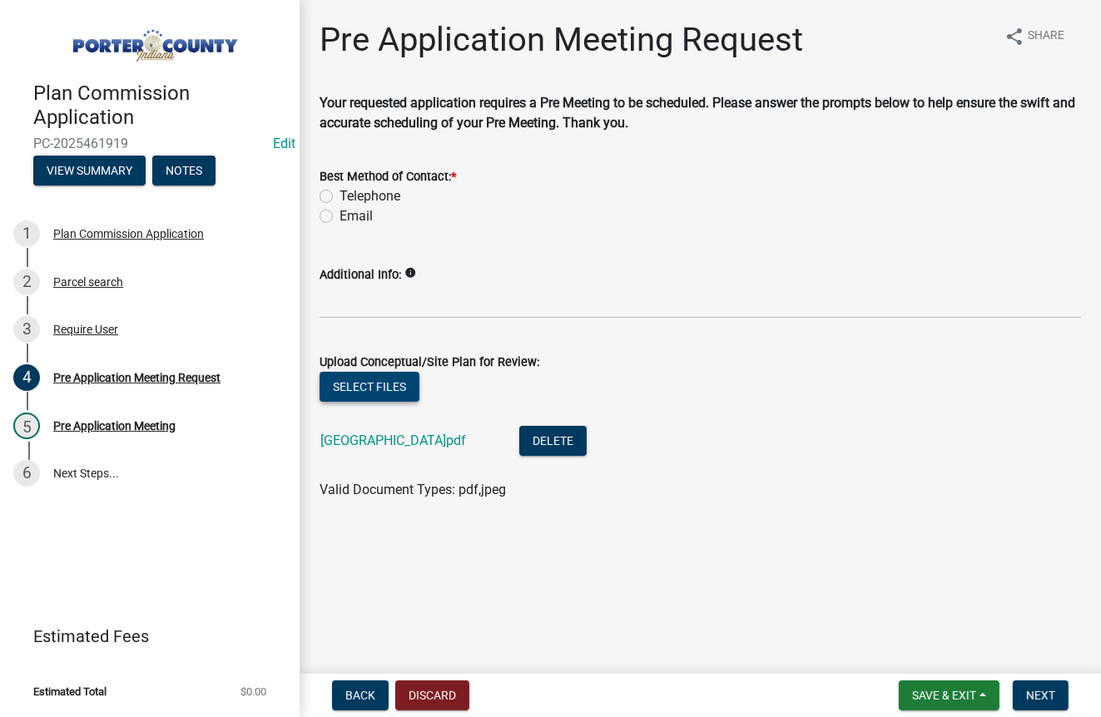
click at [374, 380] on button "Select files" at bounding box center [370, 387] width 100 height 30
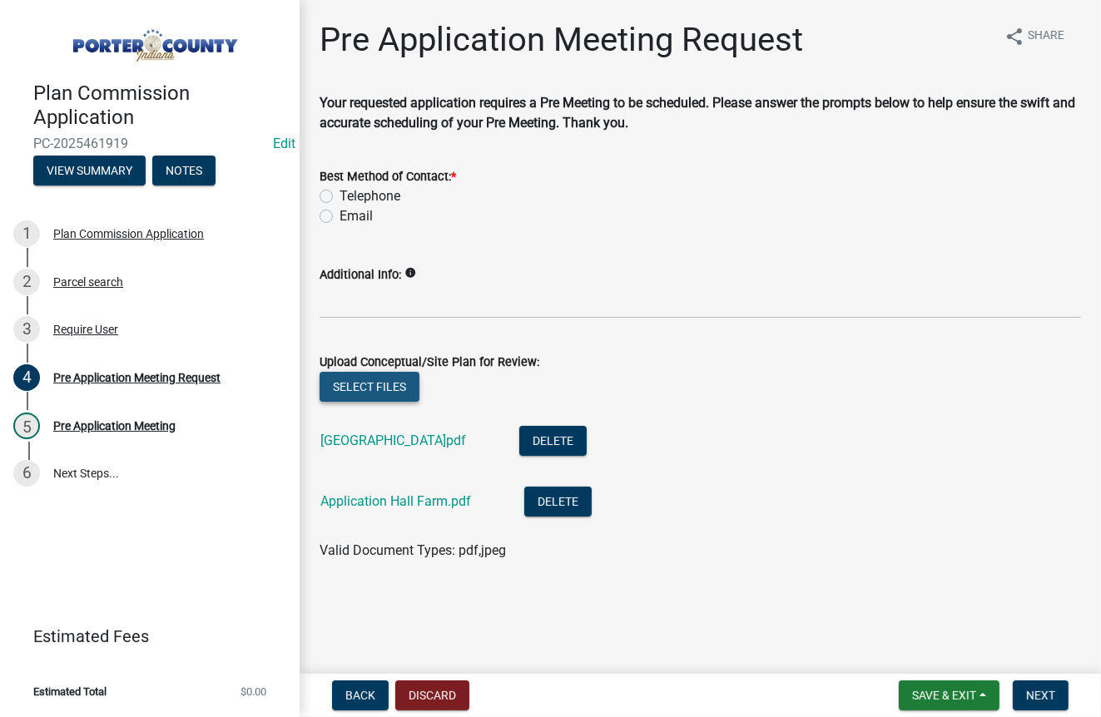
click at [352, 391] on button "Select files" at bounding box center [370, 387] width 100 height 30
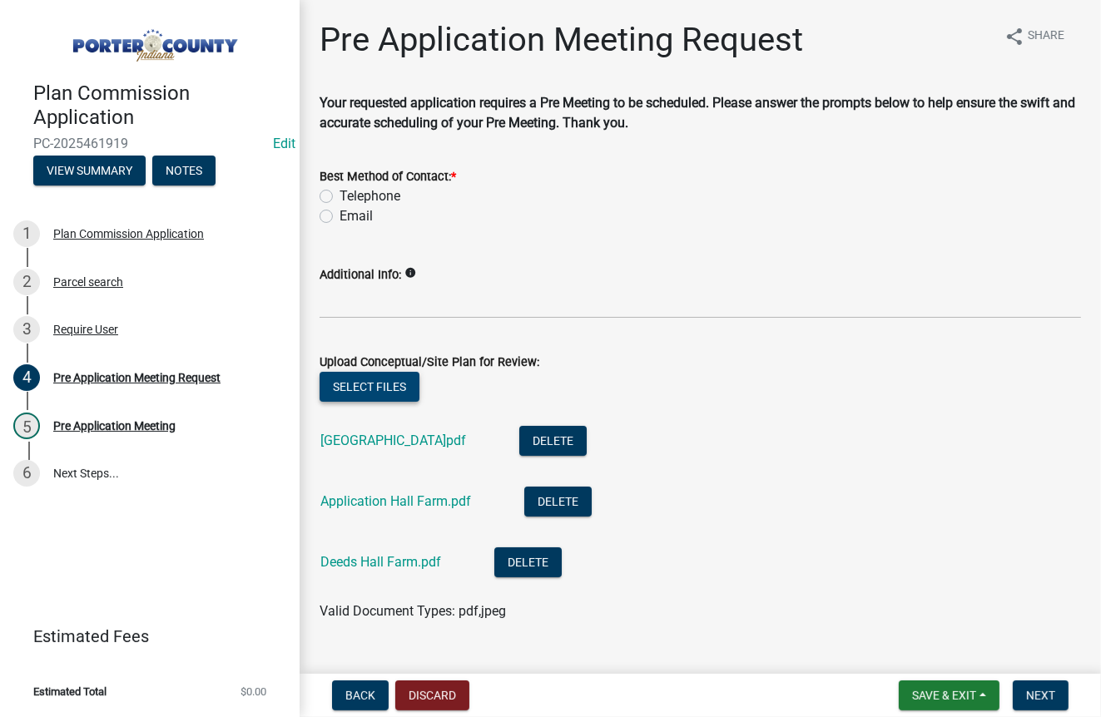
click at [342, 381] on button "Select files" at bounding box center [370, 387] width 100 height 30
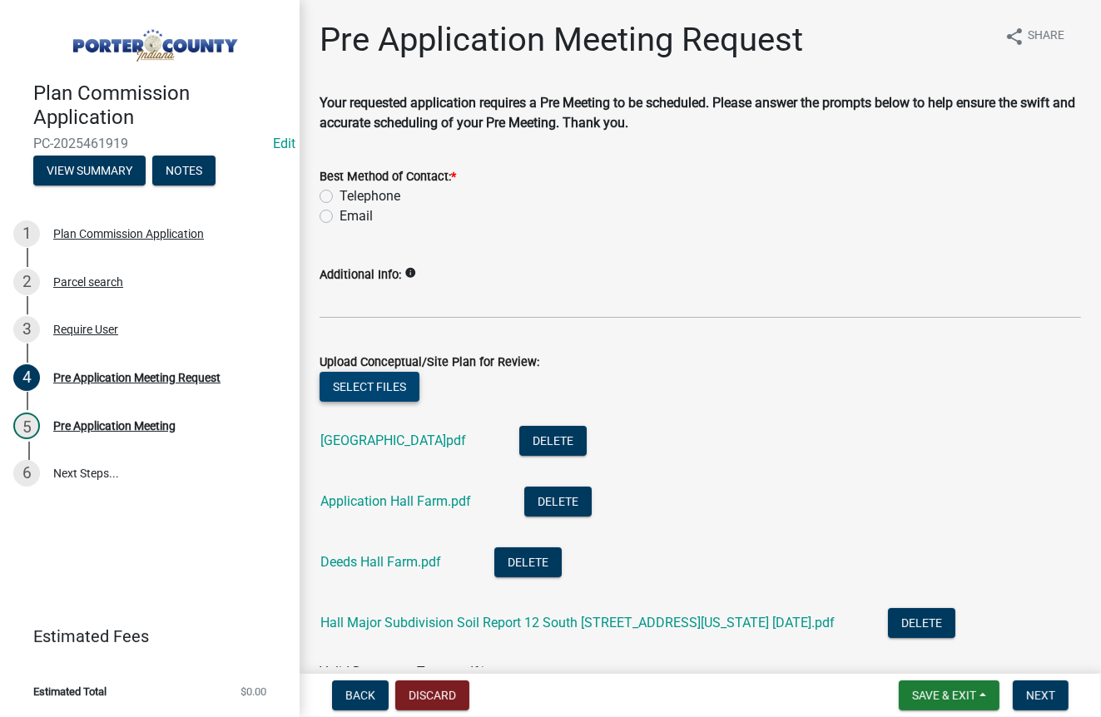
click at [333, 387] on button "Select files" at bounding box center [370, 387] width 100 height 30
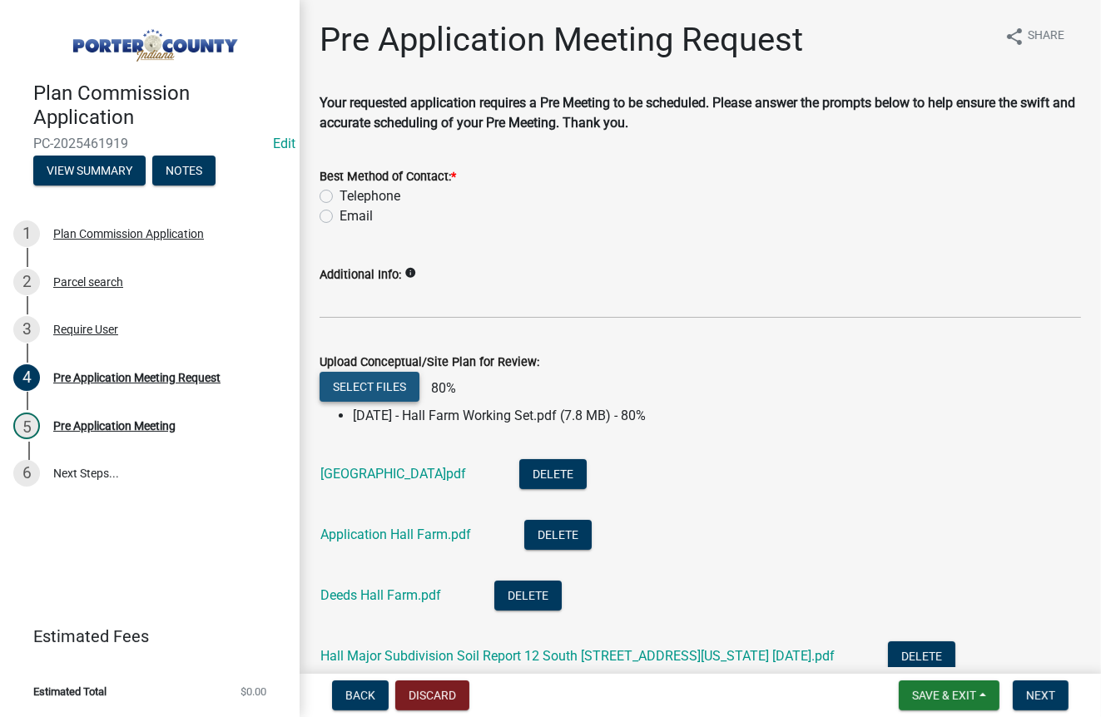
click at [395, 381] on button "Select files" at bounding box center [370, 387] width 100 height 30
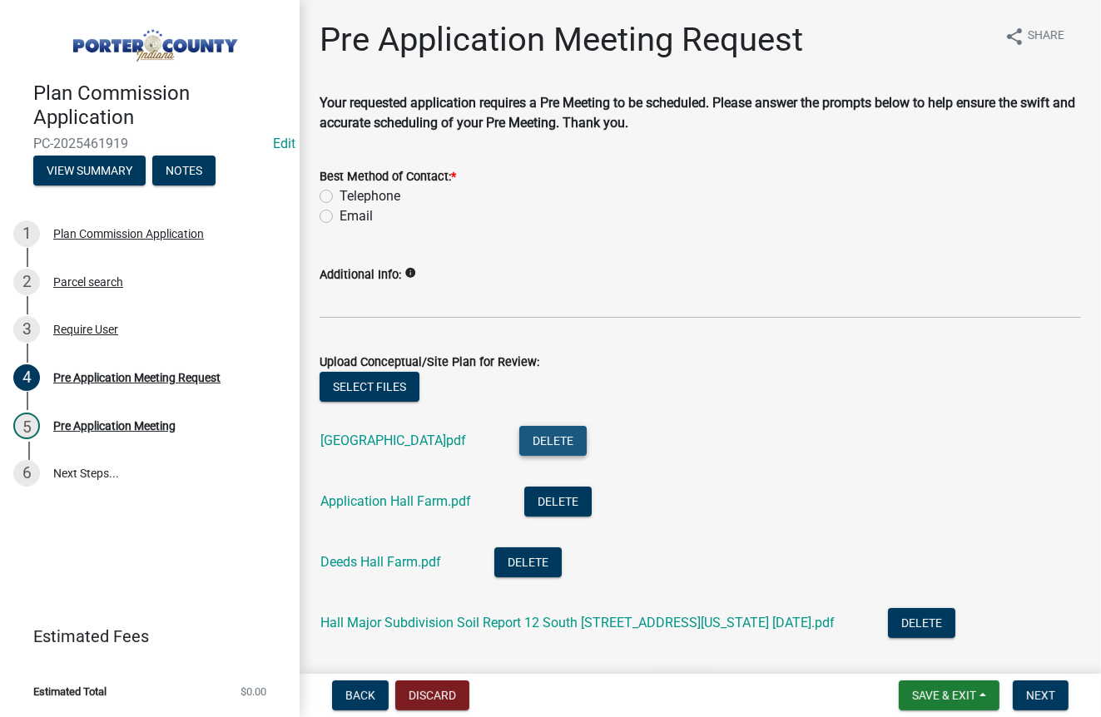
click at [519, 442] on button "Delete" at bounding box center [552, 441] width 67 height 30
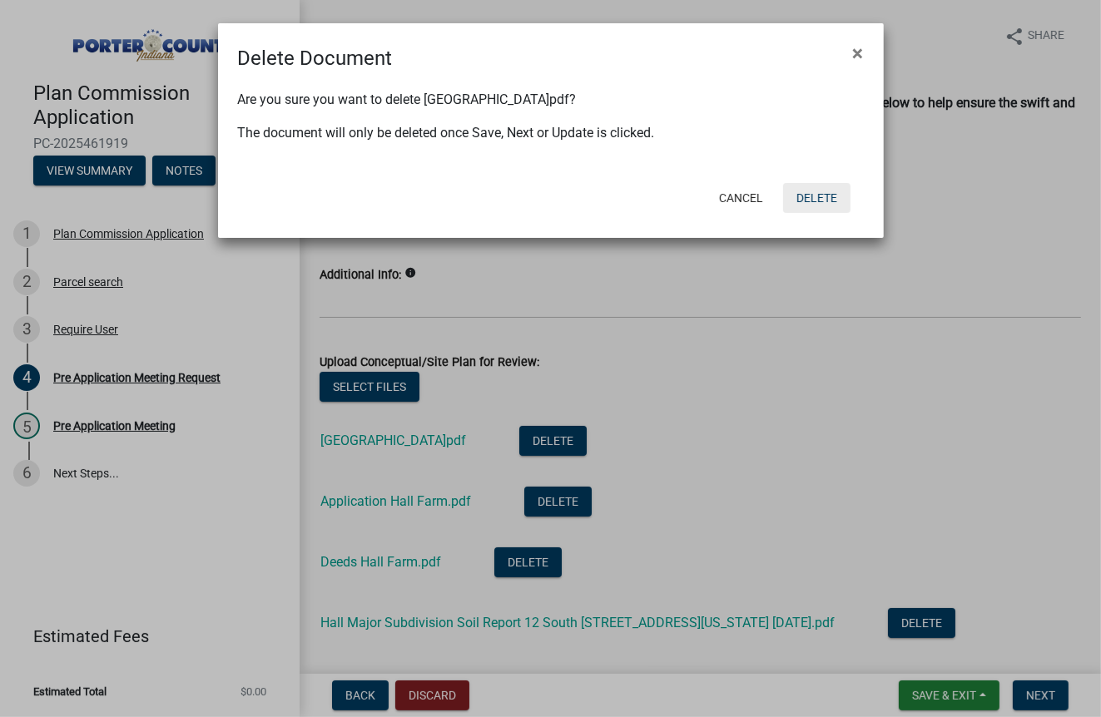
click at [829, 192] on button "Delete" at bounding box center [816, 198] width 67 height 30
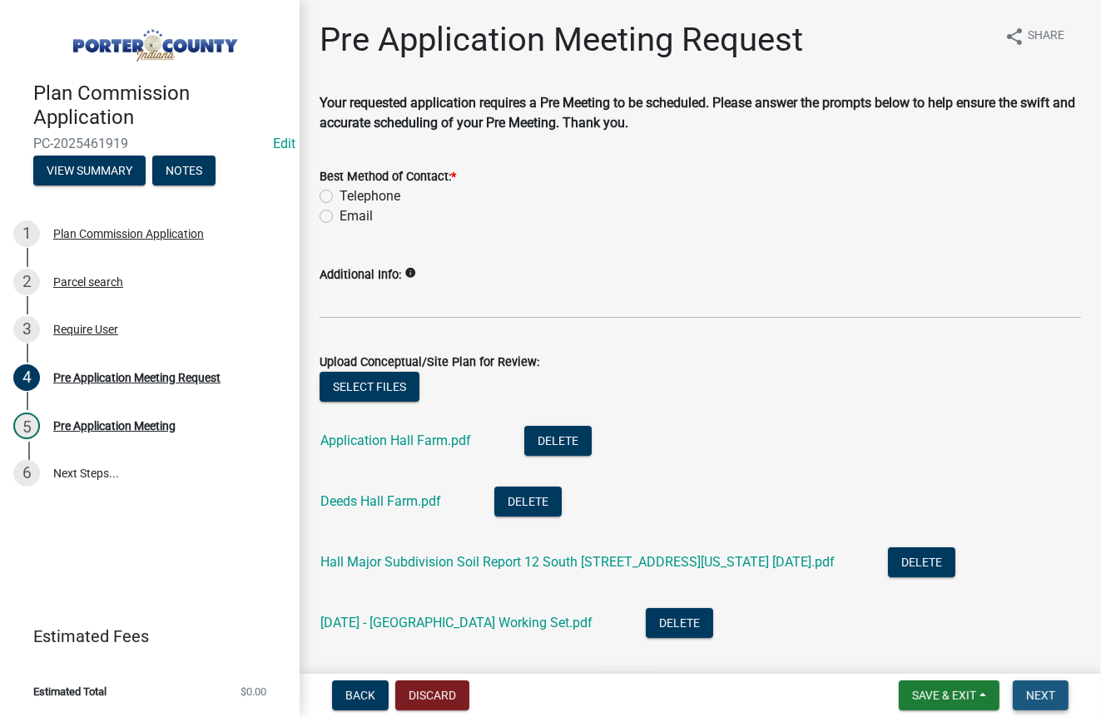
click at [1043, 693] on span "Next" at bounding box center [1040, 695] width 29 height 13
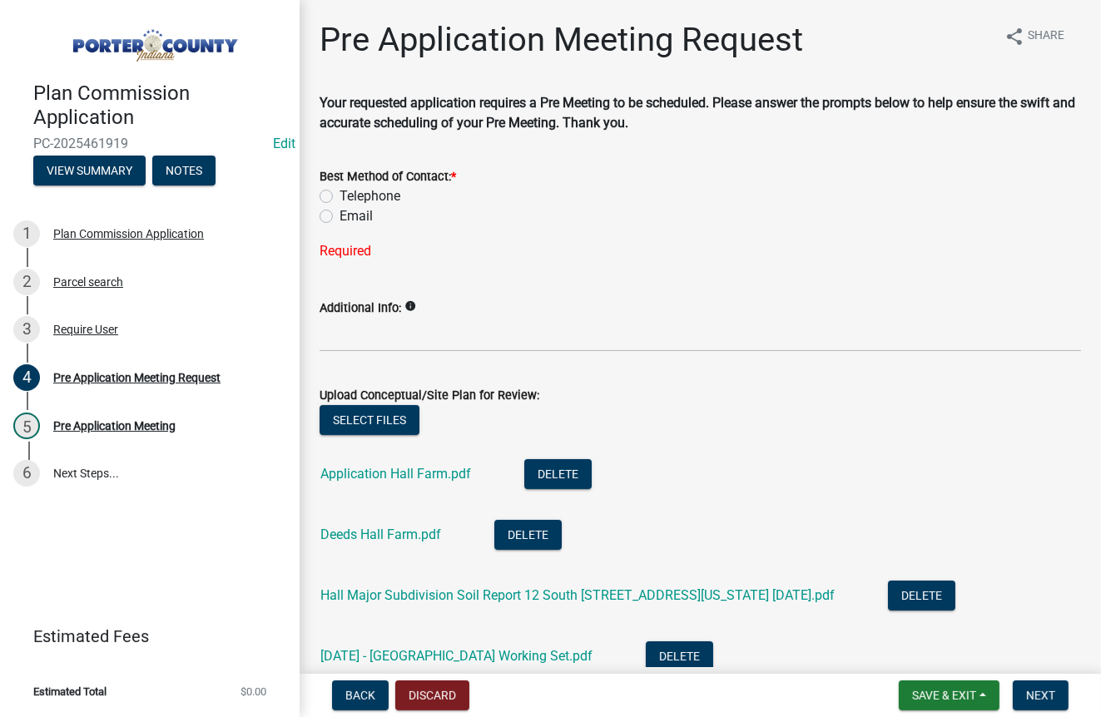
click at [340, 194] on label "Telephone" at bounding box center [370, 196] width 61 height 20
click at [340, 194] on input "Telephone" at bounding box center [345, 191] width 11 height 11
radio input "true"
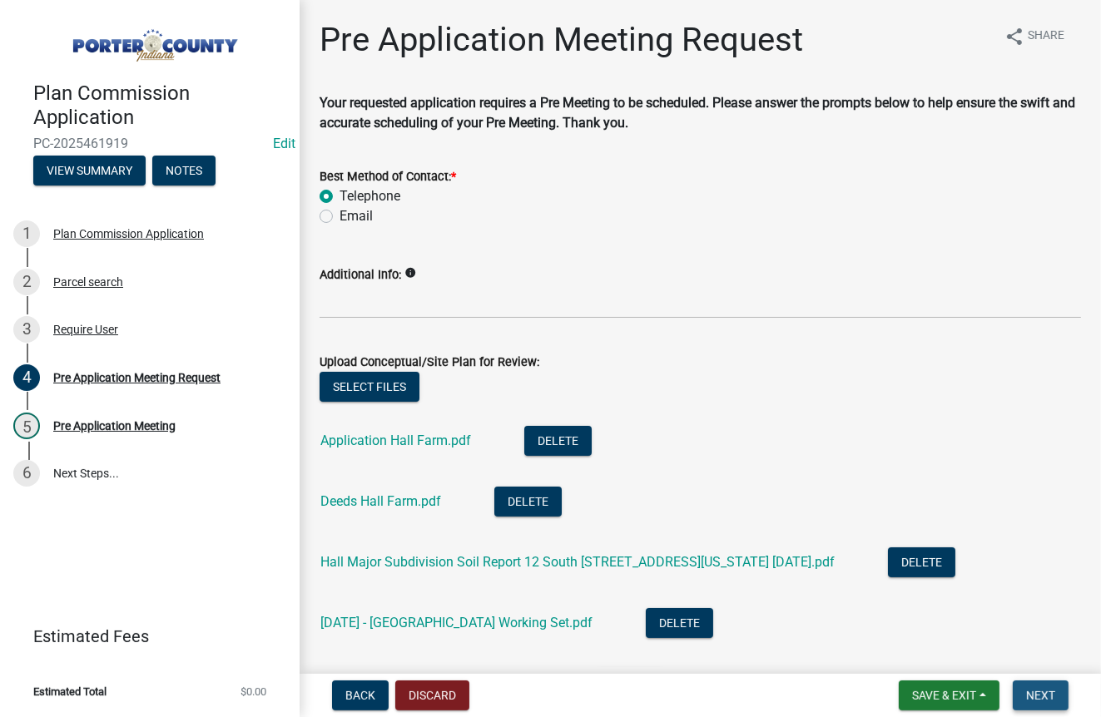
click at [1053, 697] on span "Next" at bounding box center [1040, 695] width 29 height 13
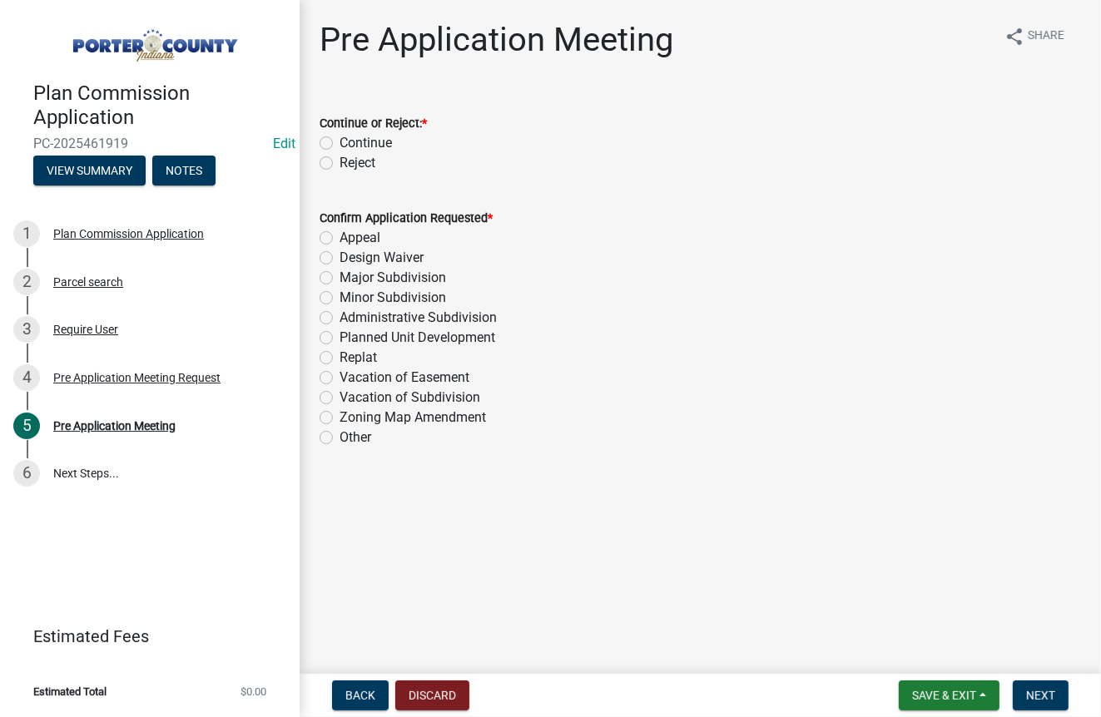
click at [340, 138] on label "Continue" at bounding box center [366, 143] width 52 height 20
click at [340, 138] on input "Continue" at bounding box center [345, 138] width 11 height 11
radio input "true"
click at [340, 274] on label "Major Subdivision" at bounding box center [393, 278] width 107 height 20
click at [340, 274] on input "Major Subdivision" at bounding box center [345, 273] width 11 height 11
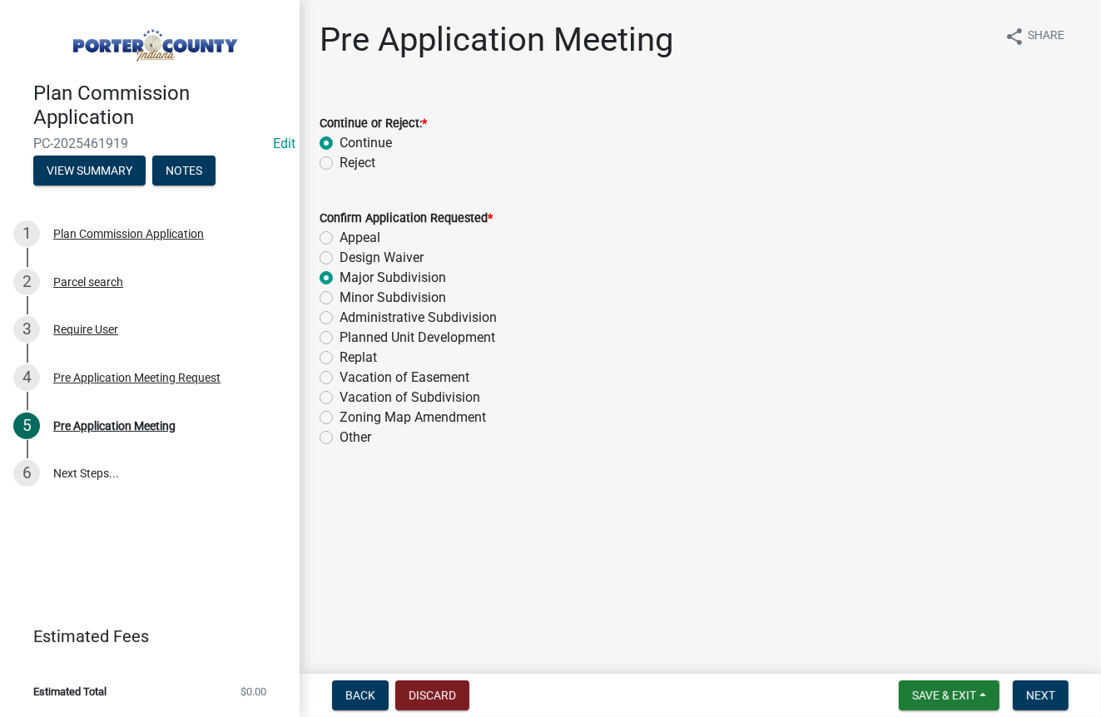
radio input "true"
click at [1055, 693] on button "Next" at bounding box center [1041, 696] width 56 height 30
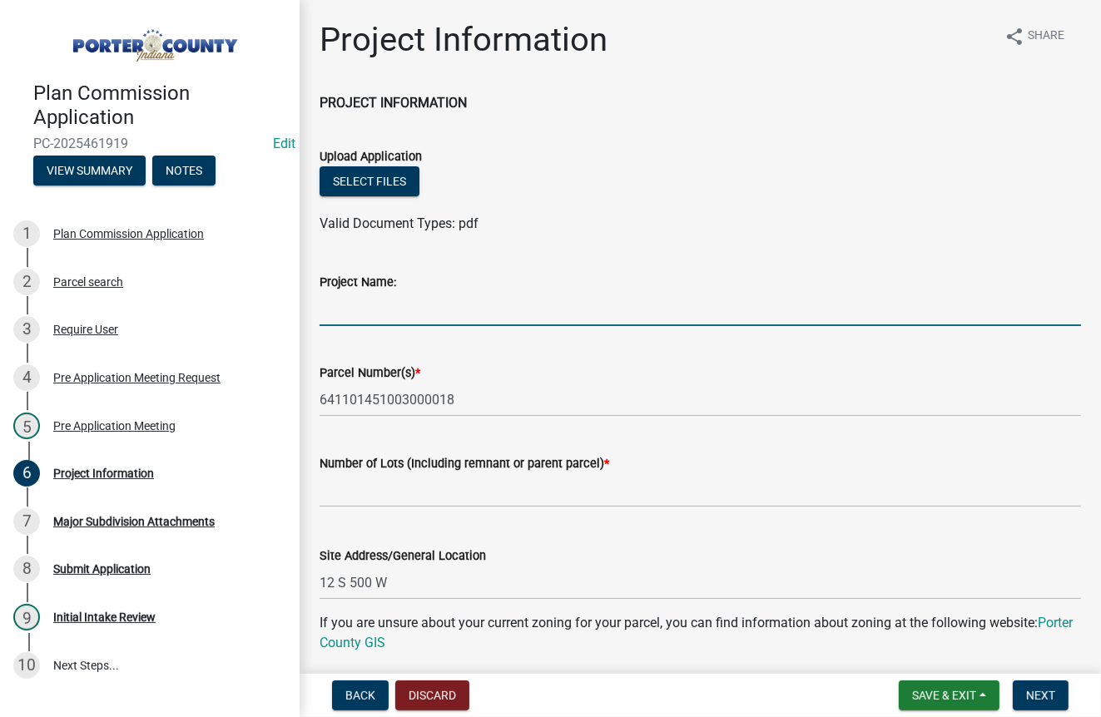
click at [459, 314] on input "Project Name:" at bounding box center [701, 309] width 762 height 34
type input "Hall Farm Major Subdivision"
click at [372, 186] on button "Select files" at bounding box center [370, 181] width 100 height 30
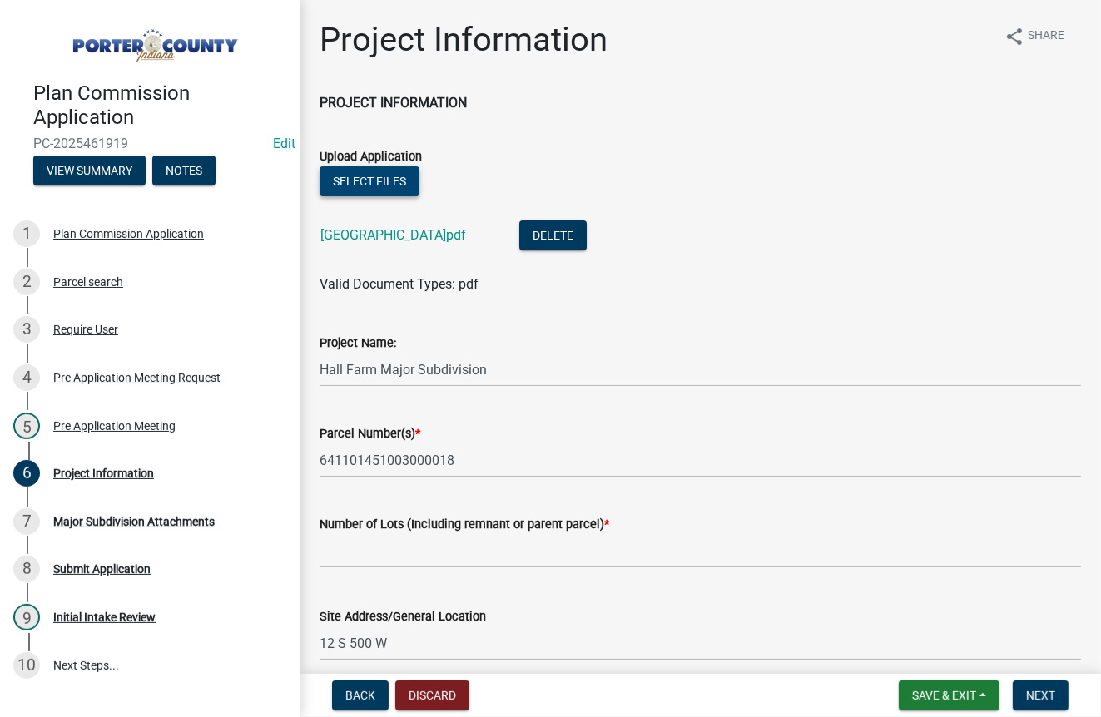
click at [340, 174] on button "Select files" at bounding box center [370, 181] width 100 height 30
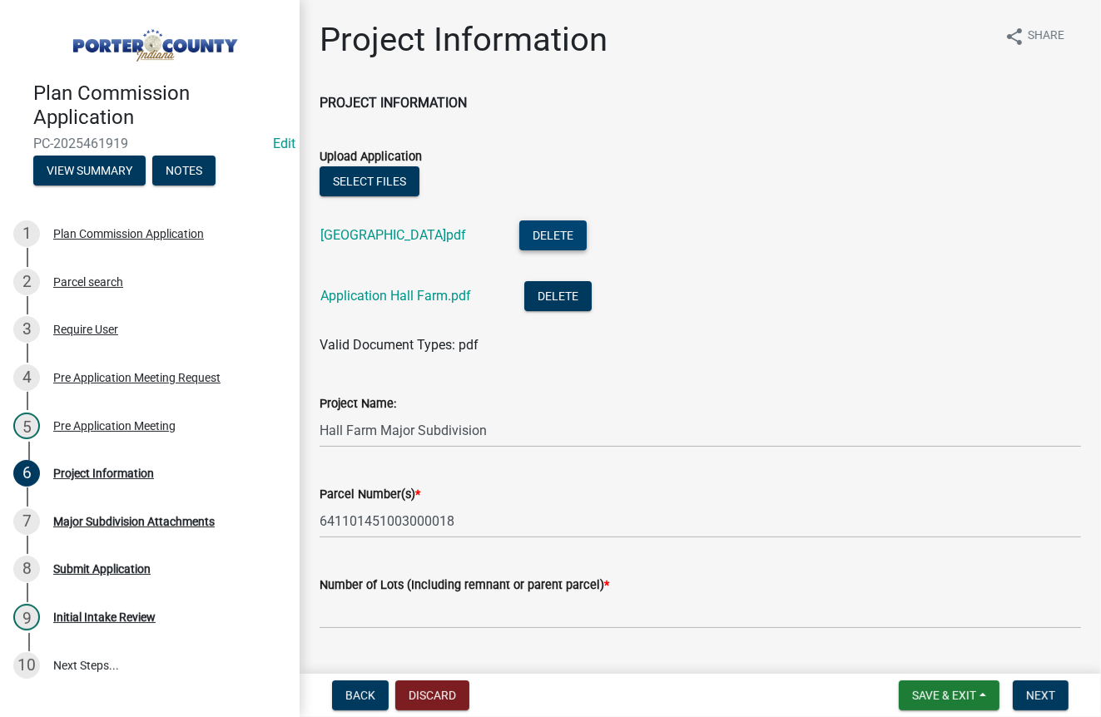
click at [519, 231] on button "Delete" at bounding box center [552, 236] width 67 height 30
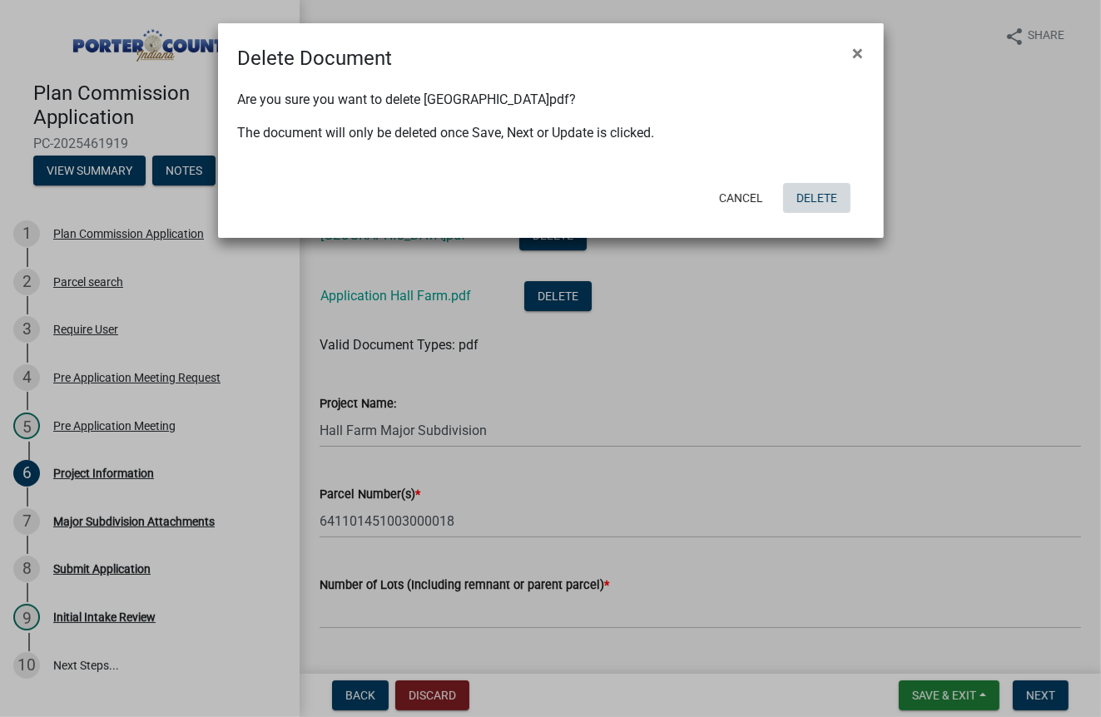
click at [830, 193] on button "Delete" at bounding box center [816, 198] width 67 height 30
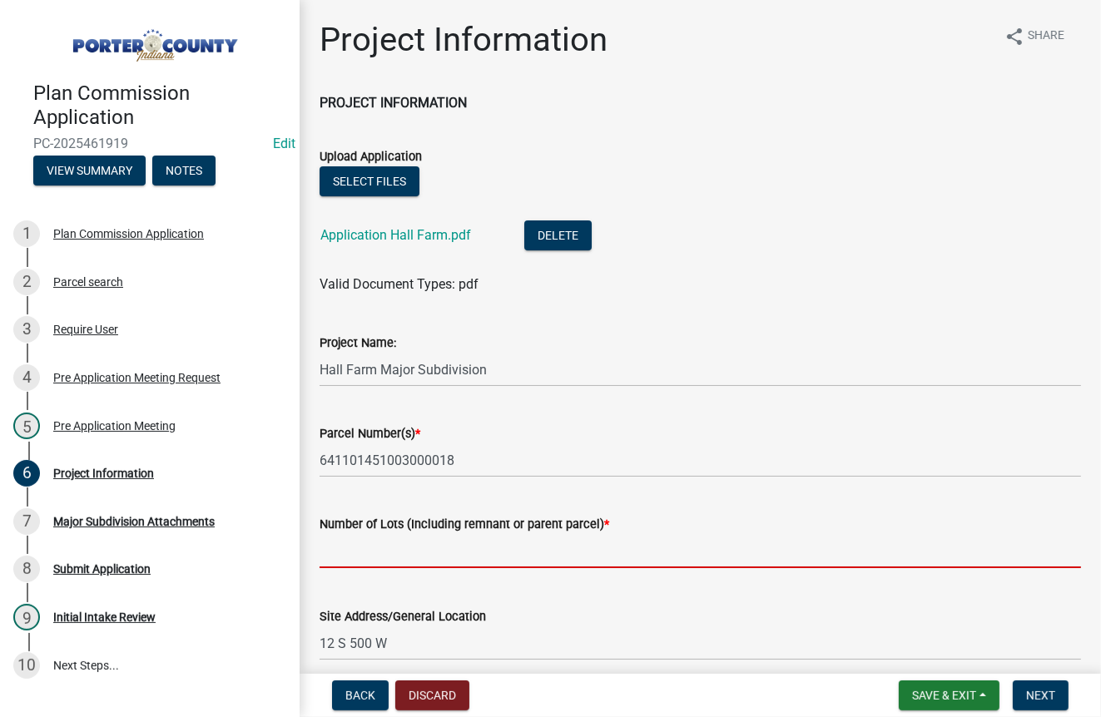
click at [350, 553] on input "text" at bounding box center [701, 551] width 762 height 34
type input "5"
click at [562, 587] on div "Site Address/General Location 12 S 500 W" at bounding box center [701, 621] width 762 height 77
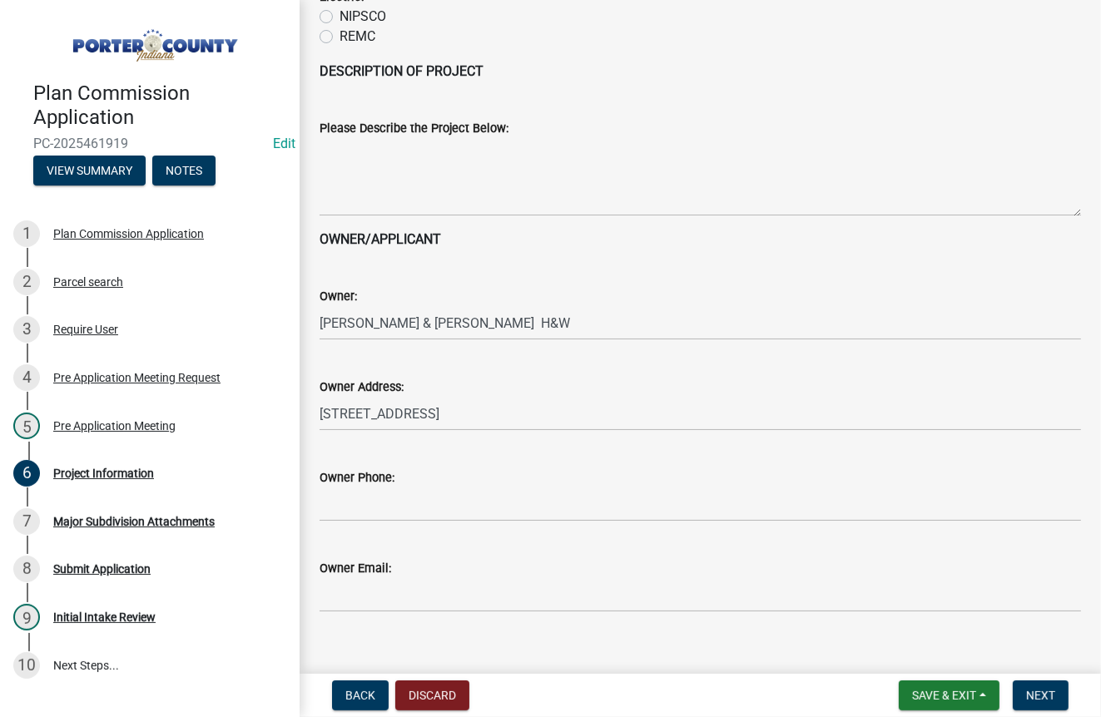
scroll to position [1895, 0]
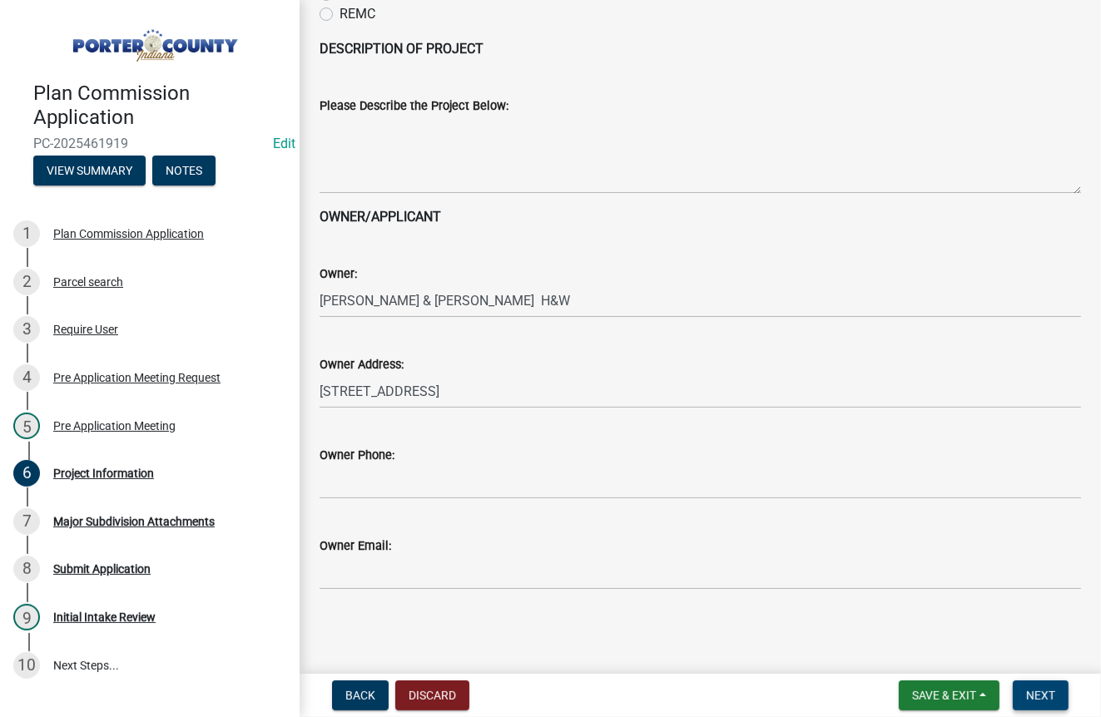
click at [1034, 689] on span "Next" at bounding box center [1040, 695] width 29 height 13
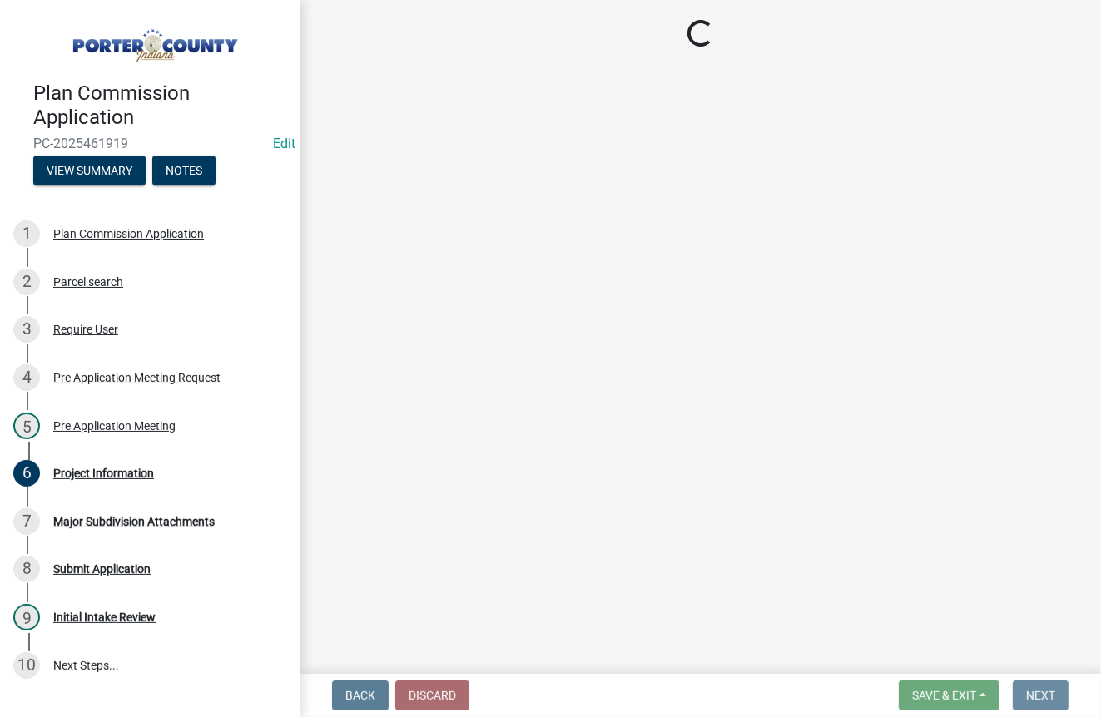
scroll to position [0, 0]
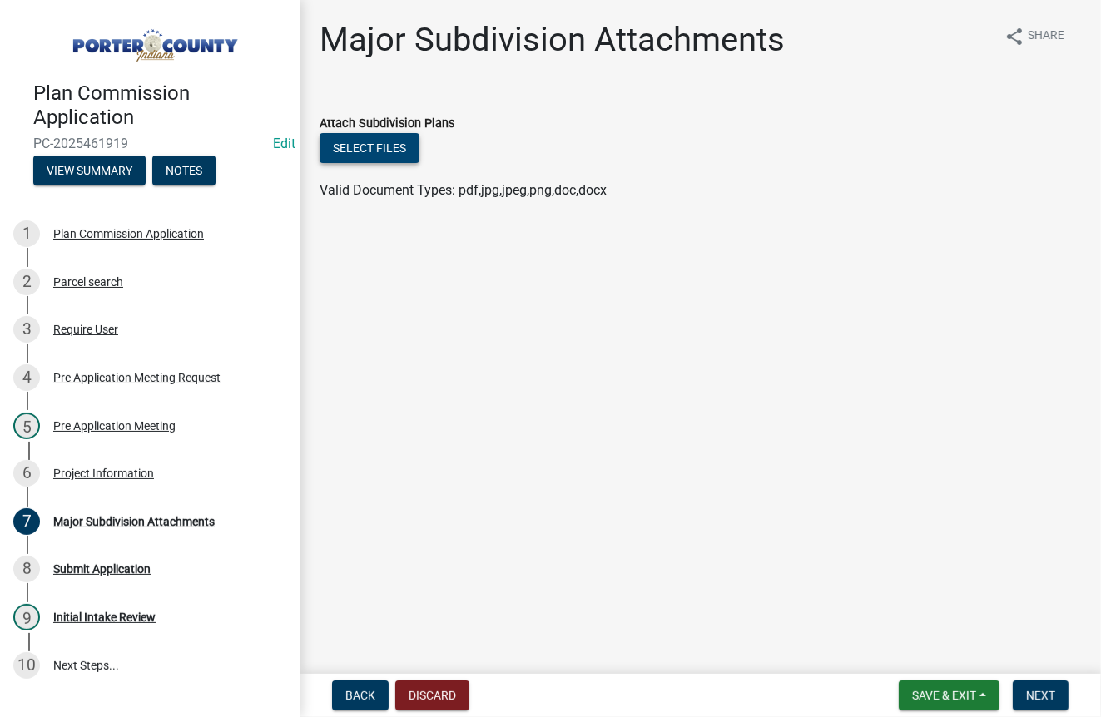
click at [364, 144] on button "Select files" at bounding box center [370, 148] width 100 height 30
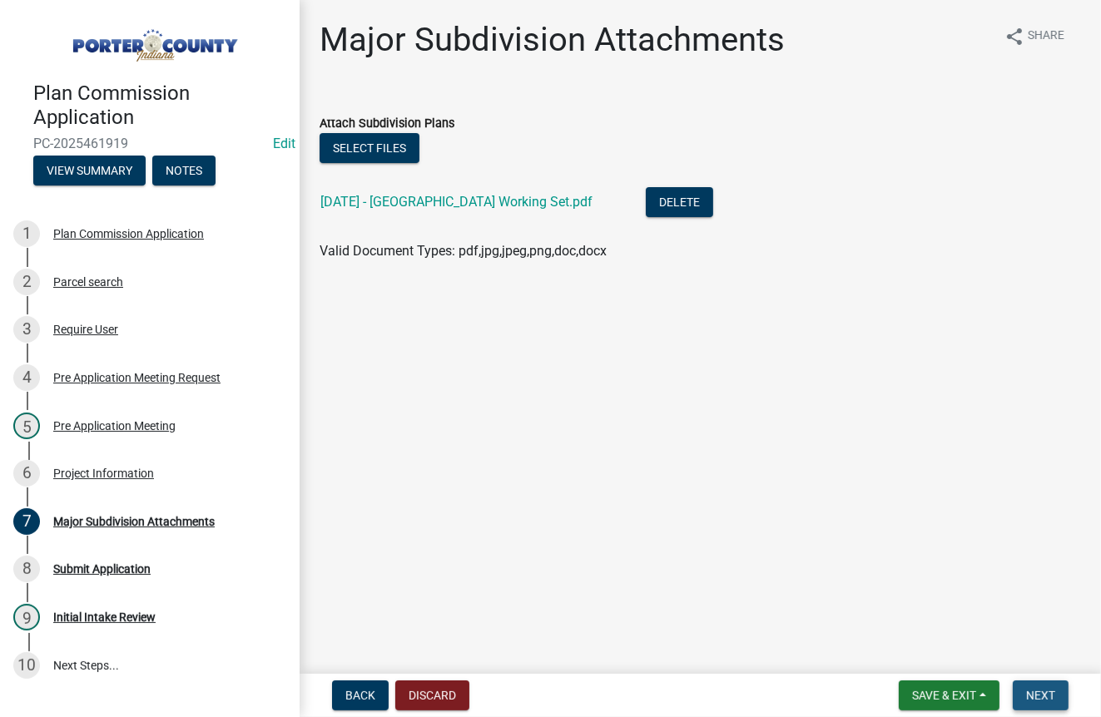
click at [1038, 693] on span "Next" at bounding box center [1040, 695] width 29 height 13
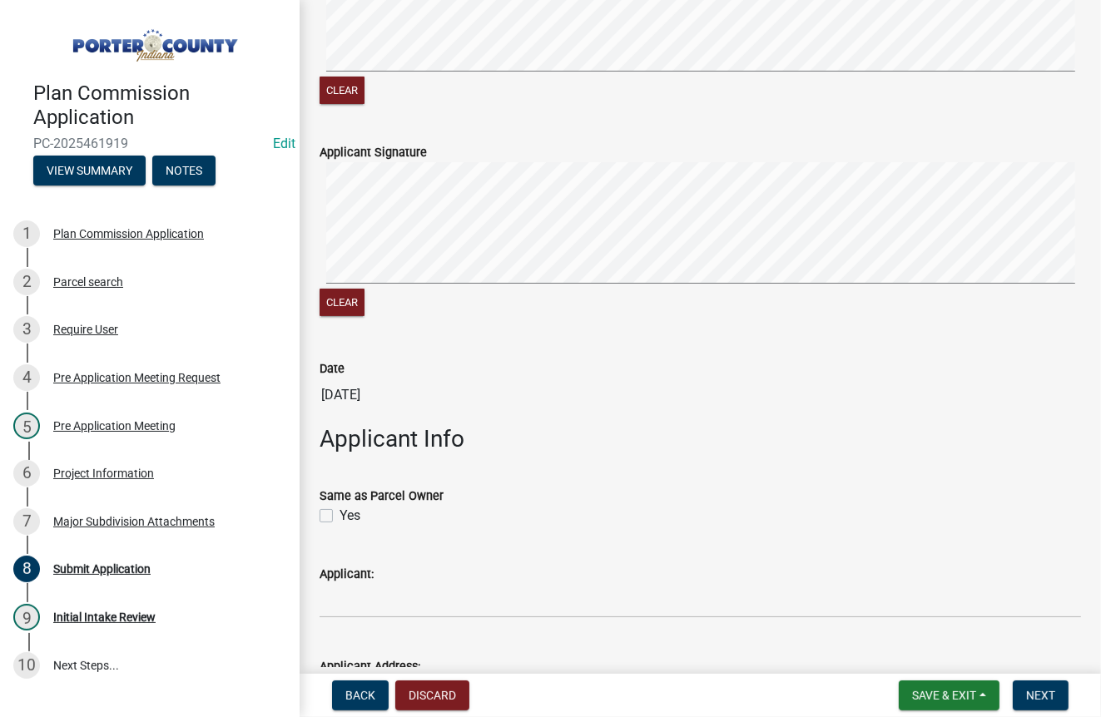
scroll to position [250, 0]
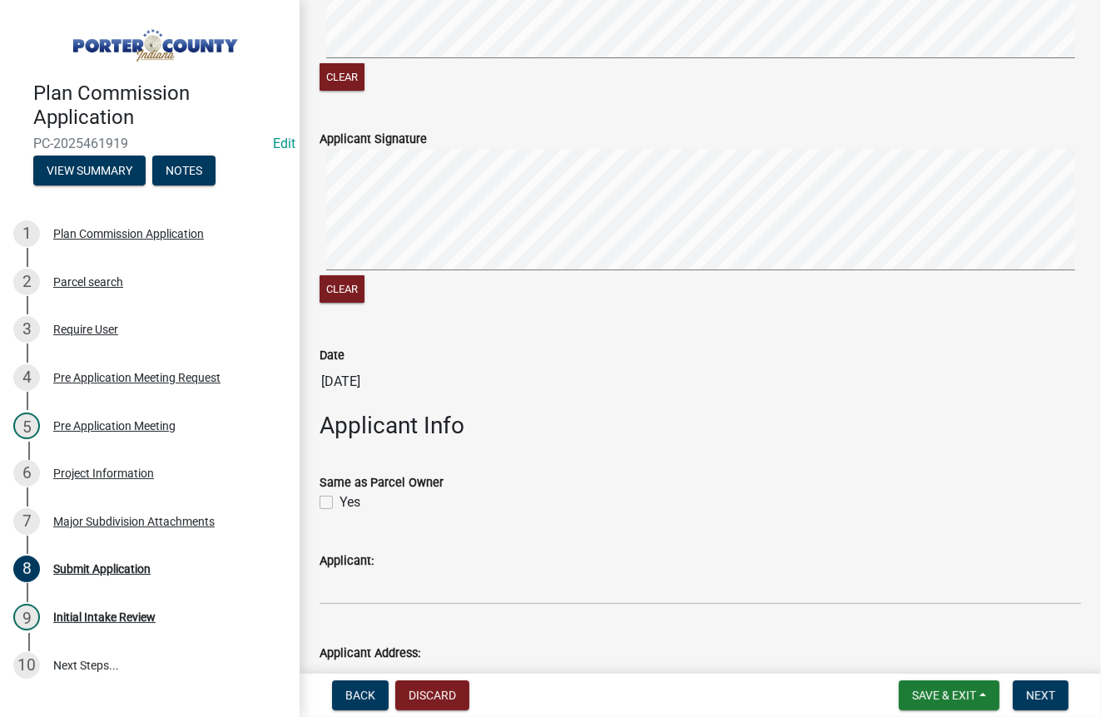
click at [340, 513] on label "Yes" at bounding box center [350, 503] width 21 height 20
click at [340, 504] on input "Yes" at bounding box center [345, 498] width 11 height 11
checkbox input "true"
click at [1033, 690] on span "Next" at bounding box center [1040, 695] width 29 height 13
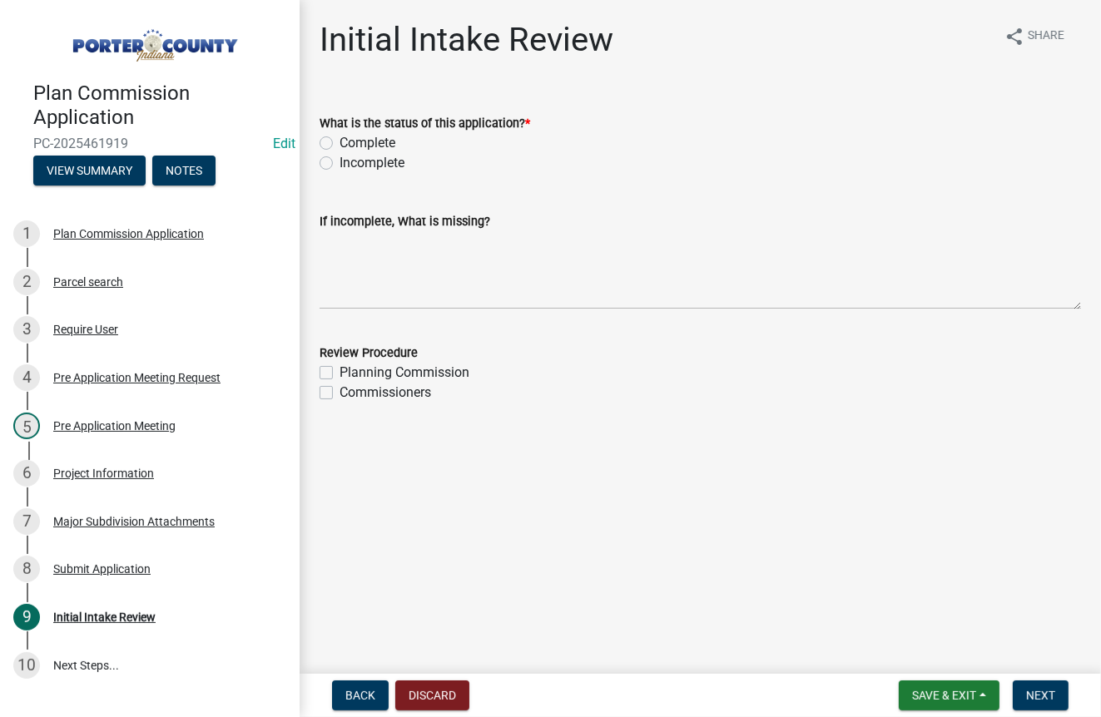
click at [334, 141] on div "Complete" at bounding box center [701, 143] width 762 height 20
click at [340, 371] on label "Planning Commission" at bounding box center [405, 373] width 130 height 20
click at [340, 371] on input "Planning Commission" at bounding box center [345, 368] width 11 height 11
checkbox input "true"
checkbox input "false"
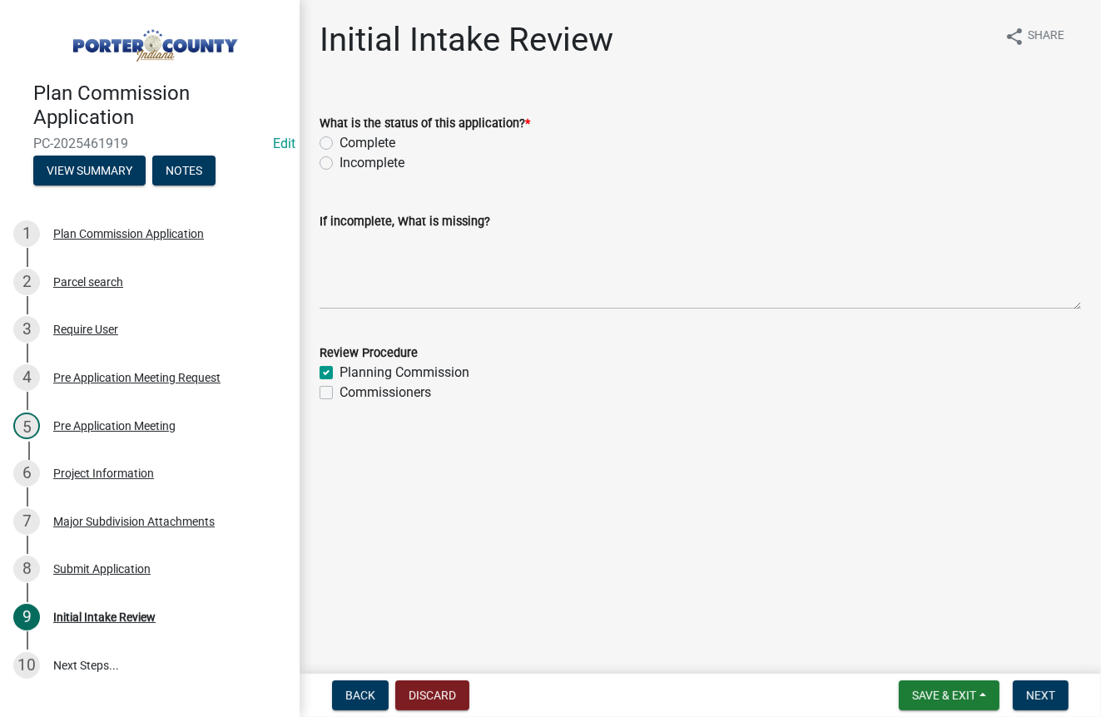
click at [340, 141] on label "Complete" at bounding box center [368, 143] width 56 height 20
click at [340, 141] on input "Complete" at bounding box center [345, 138] width 11 height 11
radio input "true"
click at [1041, 693] on span "Next" at bounding box center [1040, 695] width 29 height 13
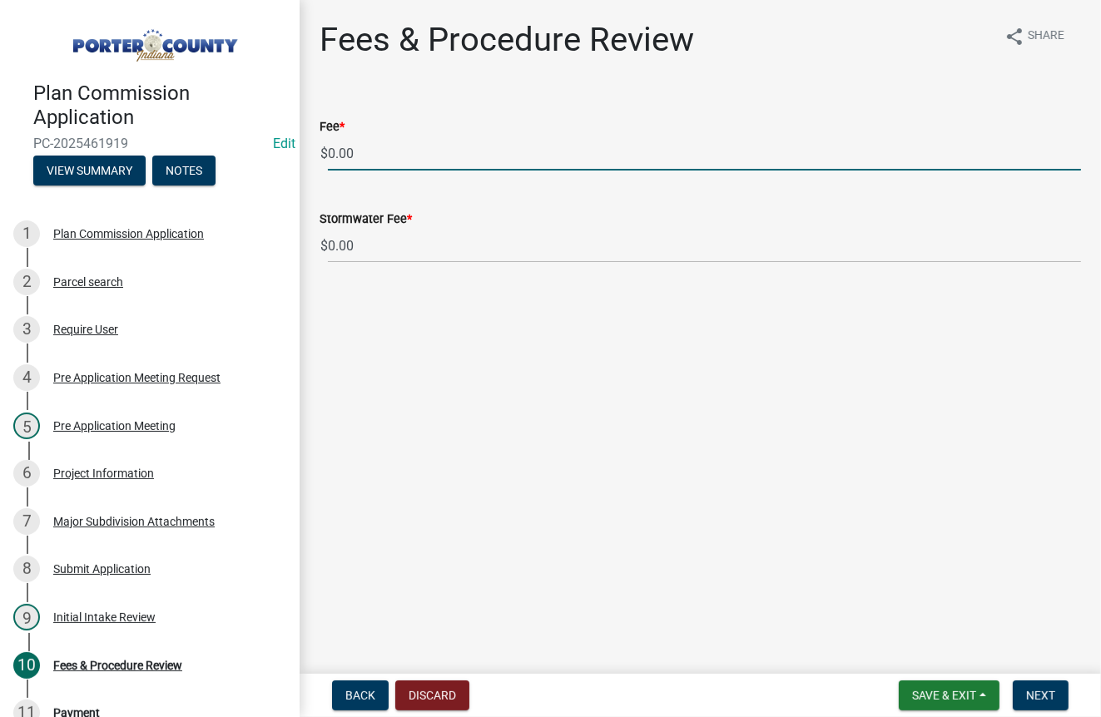
click at [370, 147] on input "0.00" at bounding box center [704, 154] width 753 height 34
type input "0"
type input "925.00"
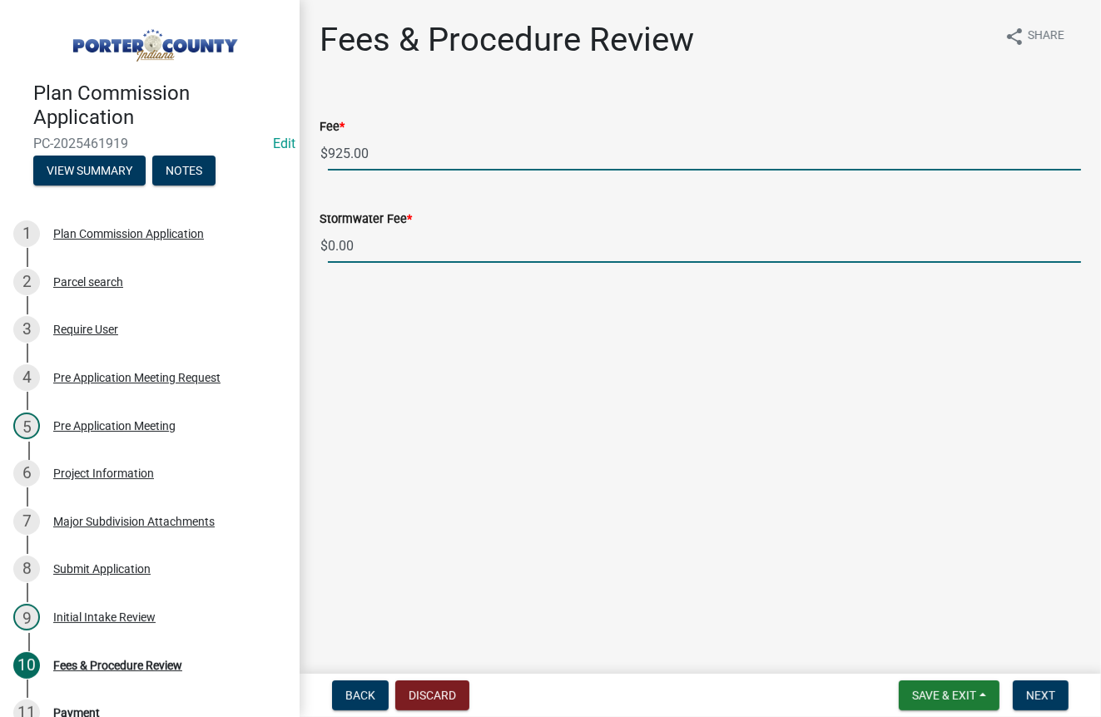
click at [355, 246] on input "0.00" at bounding box center [704, 246] width 753 height 34
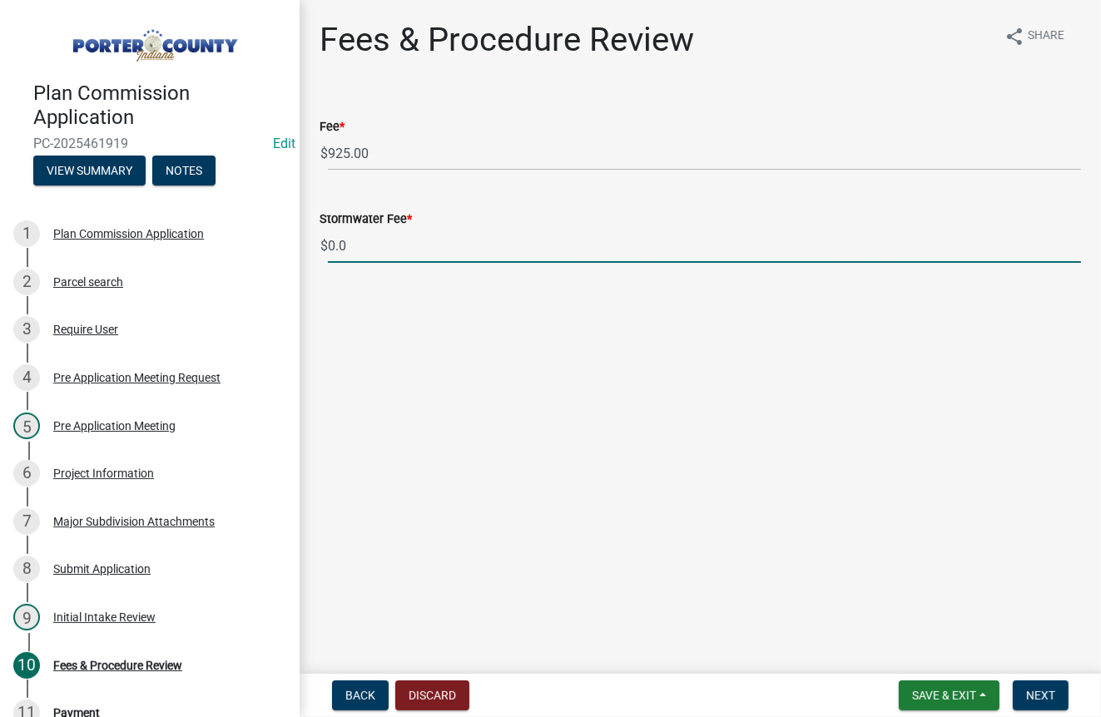
type input "0"
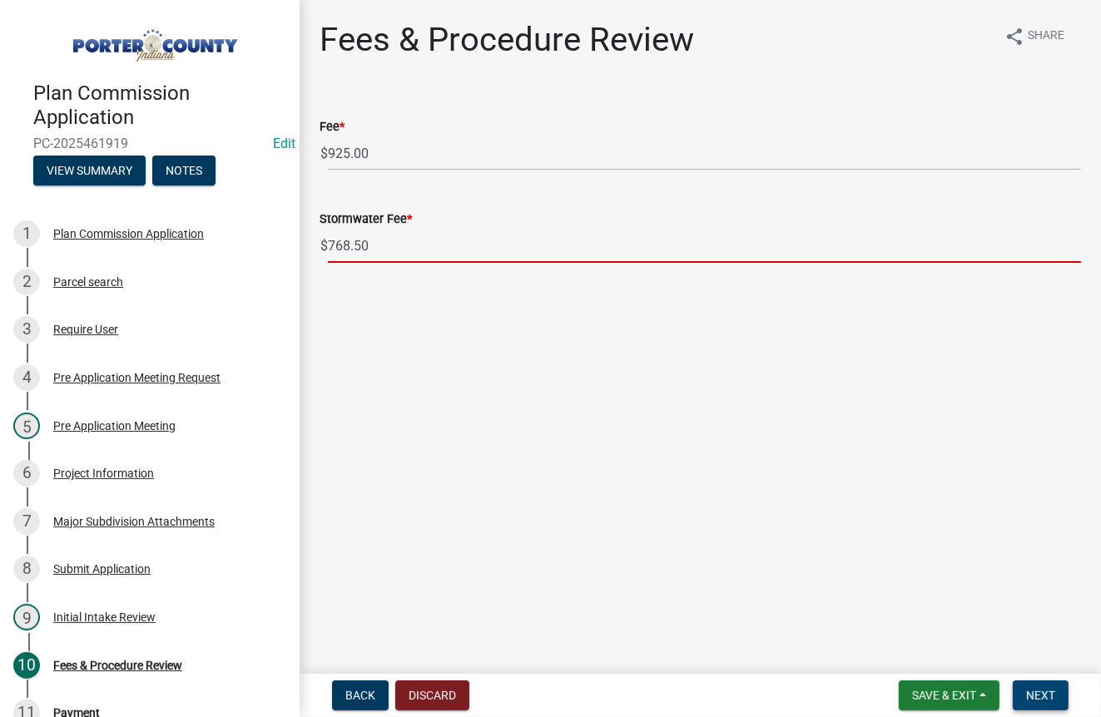
type input "768.50"
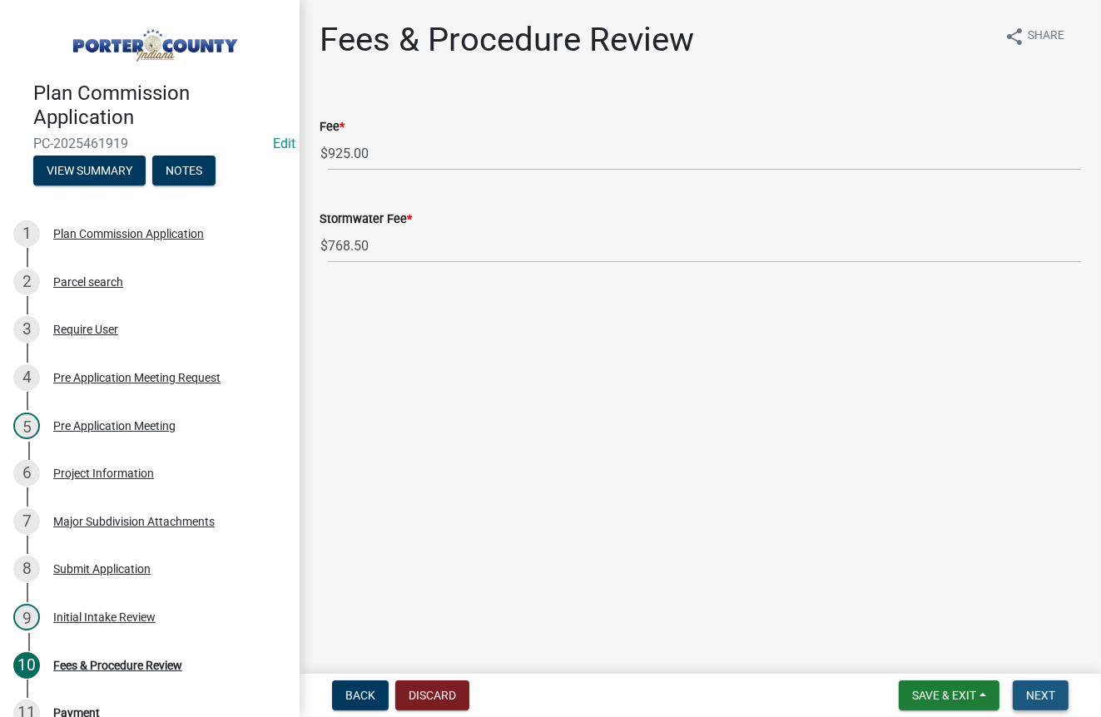
click at [1041, 698] on span "Next" at bounding box center [1040, 695] width 29 height 13
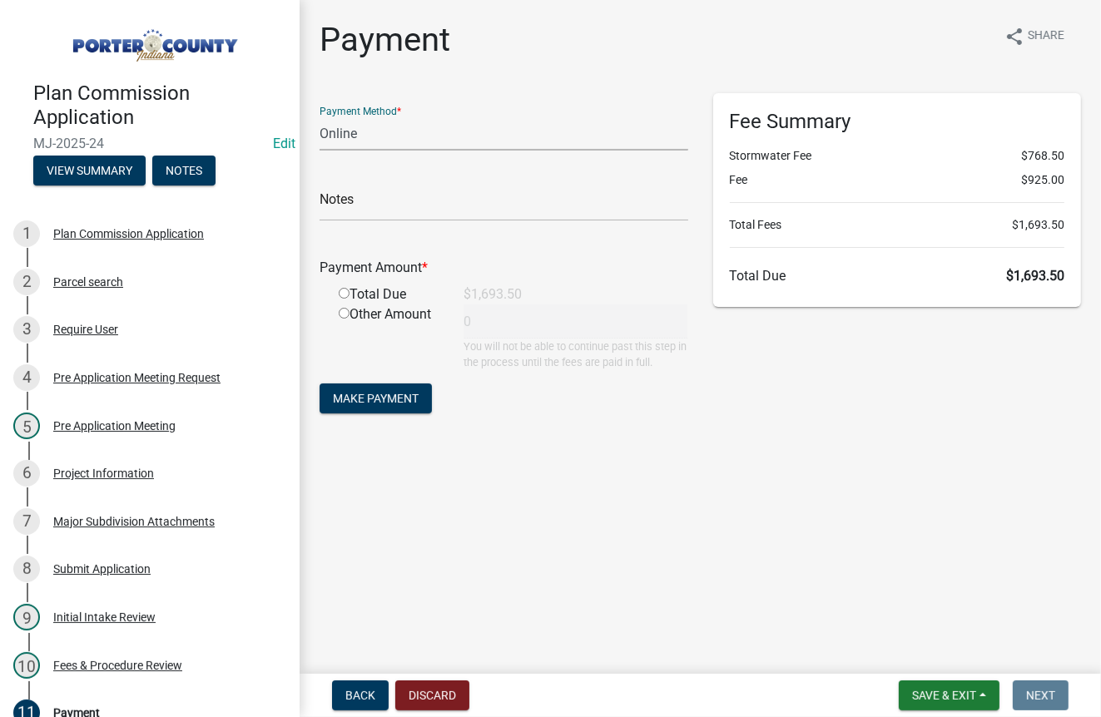
click at [390, 127] on select "Credit Card POS Check Cash Online" at bounding box center [504, 134] width 369 height 34
select select "1: 0"
click at [320, 117] on select "Credit Card POS Check Cash Online" at bounding box center [504, 134] width 369 height 34
click at [372, 202] on input "text" at bounding box center [504, 204] width 369 height 34
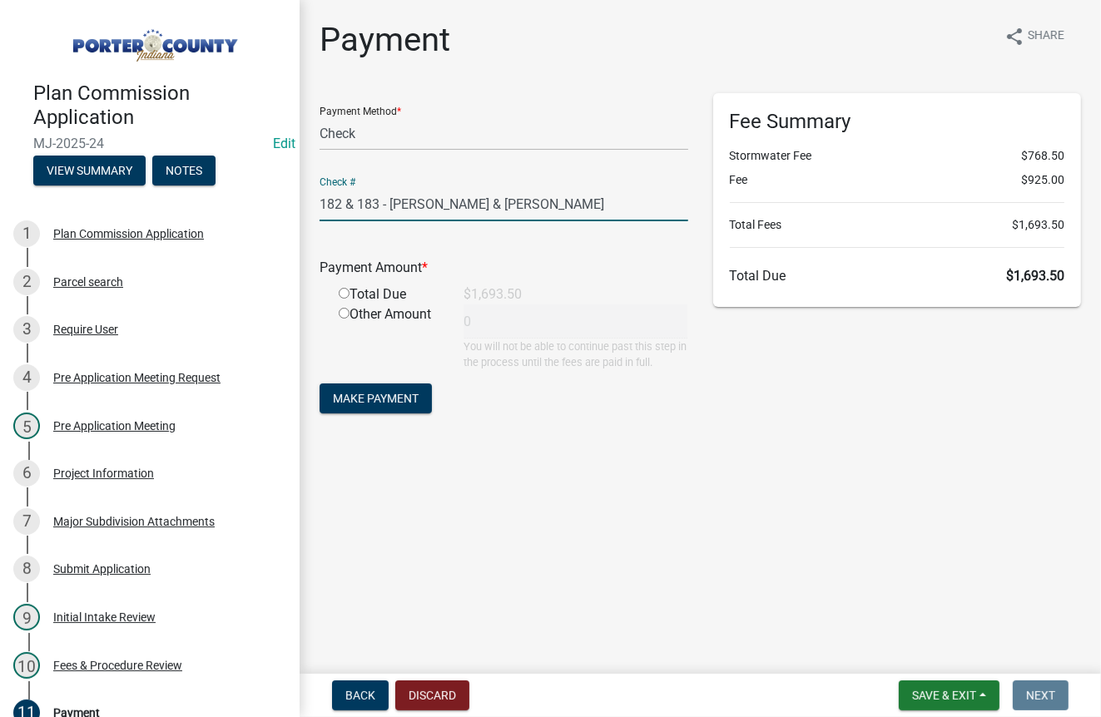
type input "182 & 183 - [PERSON_NAME] & [PERSON_NAME]"
click at [339, 289] on input "radio" at bounding box center [344, 293] width 11 height 11
radio input "true"
type input "1693.5"
click at [379, 403] on span "Make Payment" at bounding box center [376, 398] width 86 height 13
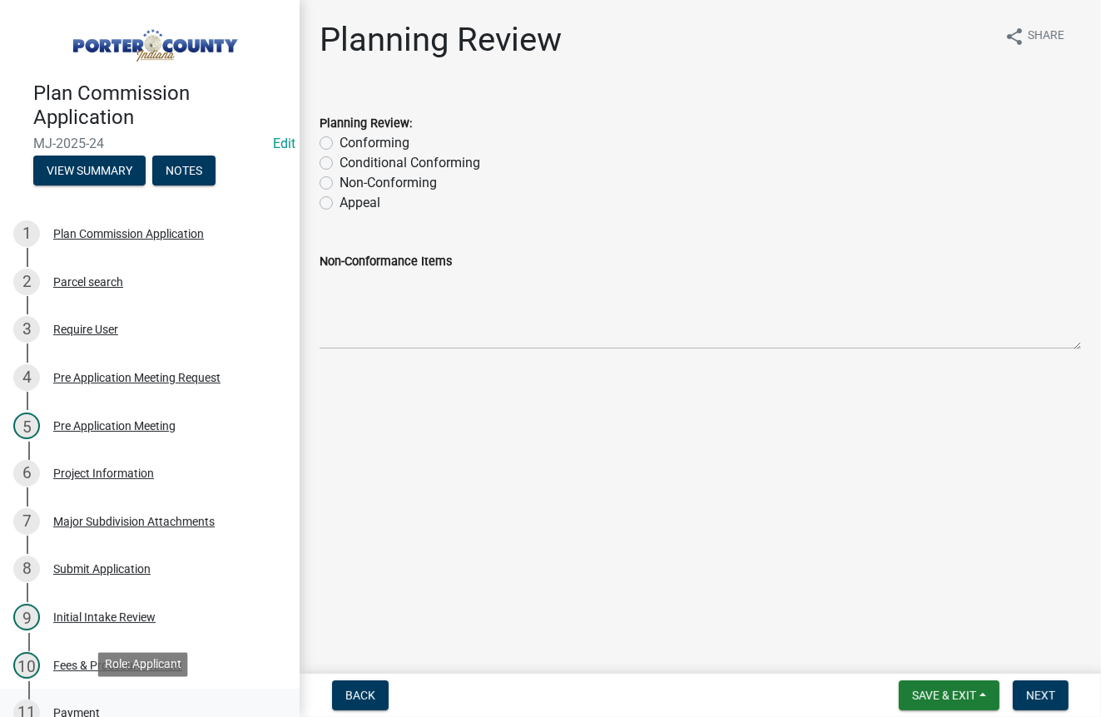
click at [83, 710] on div "Payment" at bounding box center [76, 713] width 47 height 12
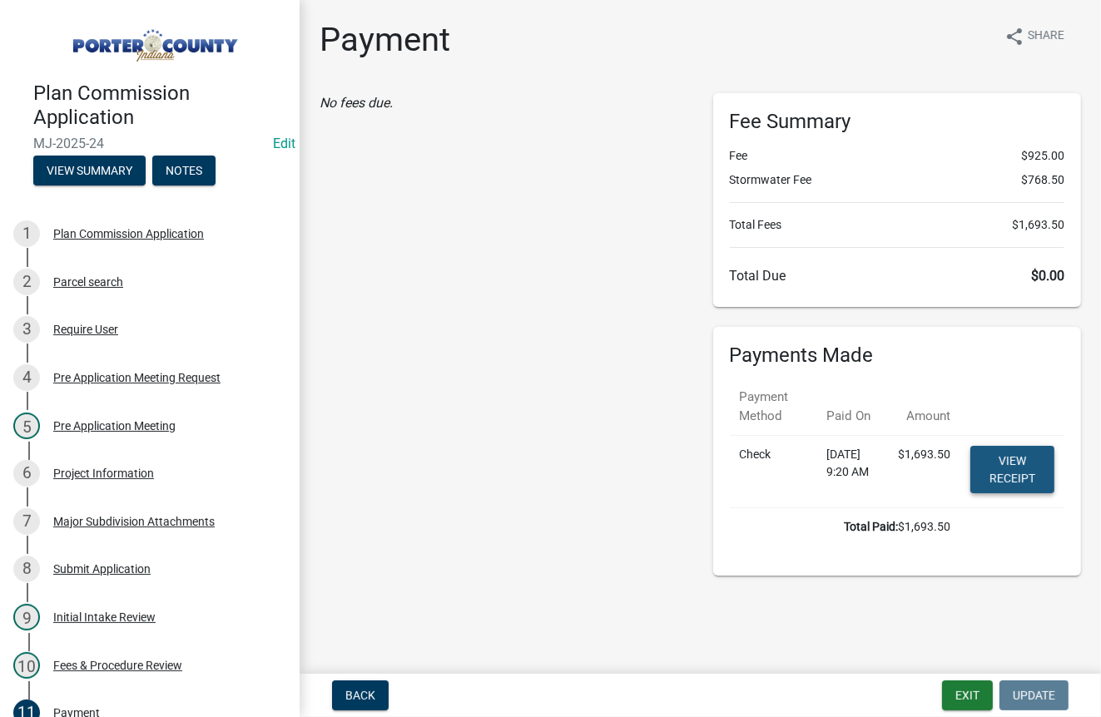
click at [1013, 460] on link "View receipt" at bounding box center [1013, 469] width 84 height 47
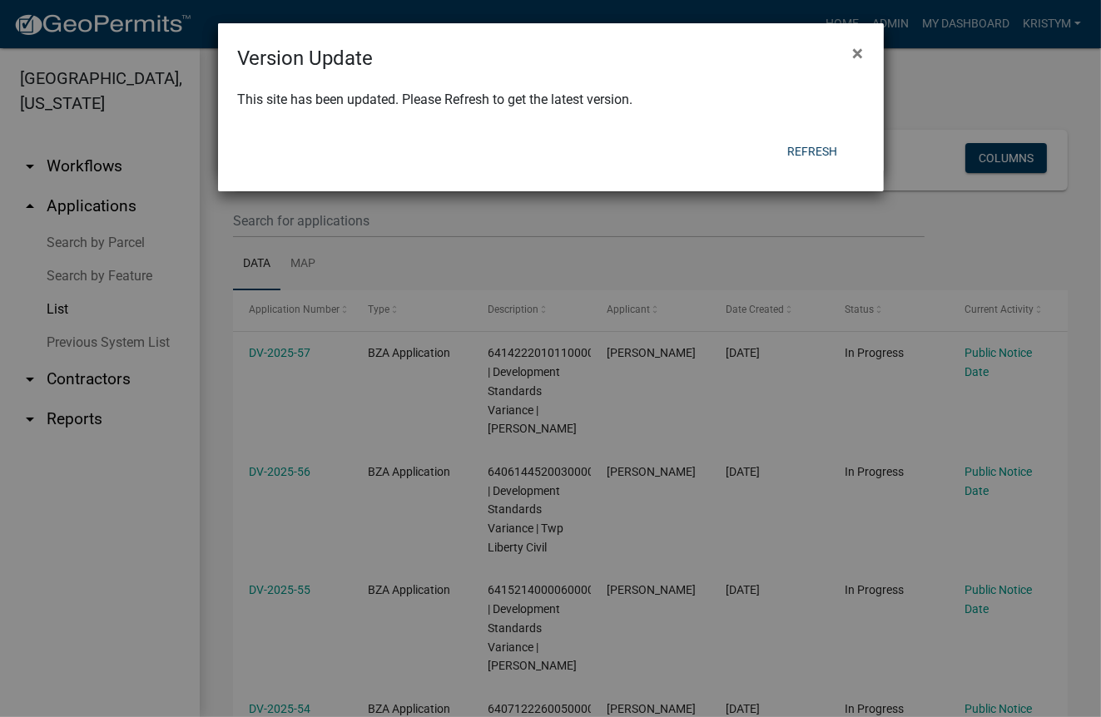
scroll to position [416, 0]
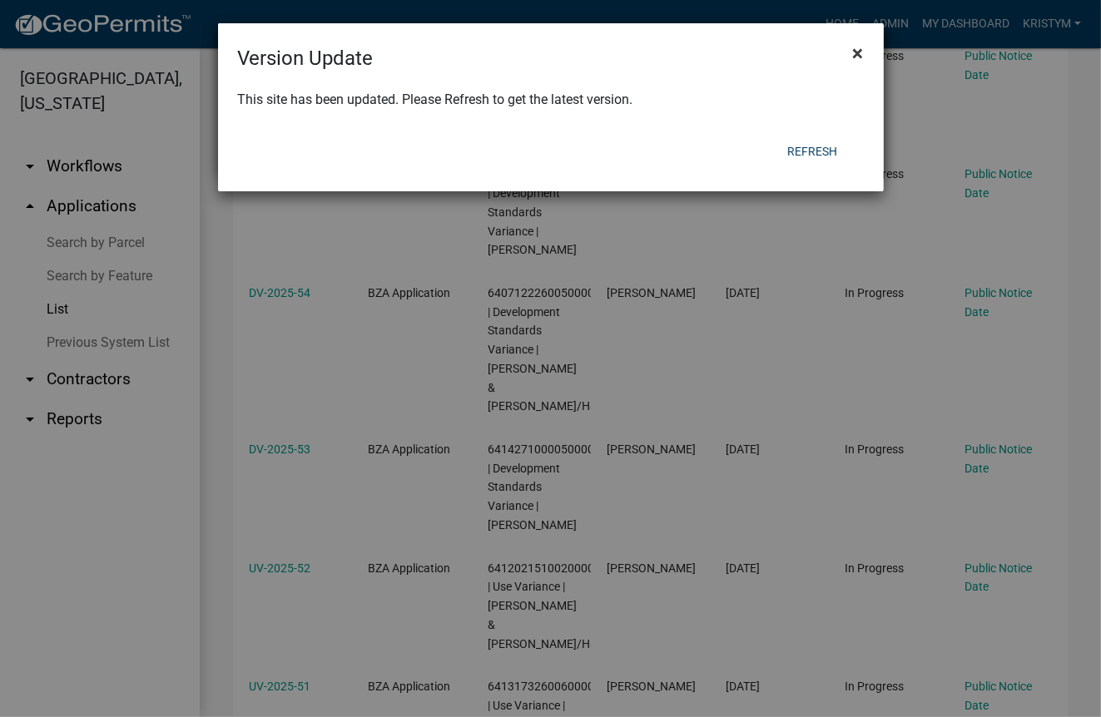
click at [856, 51] on span "×" at bounding box center [858, 53] width 11 height 23
